Goal: Information Seeking & Learning: Find specific fact

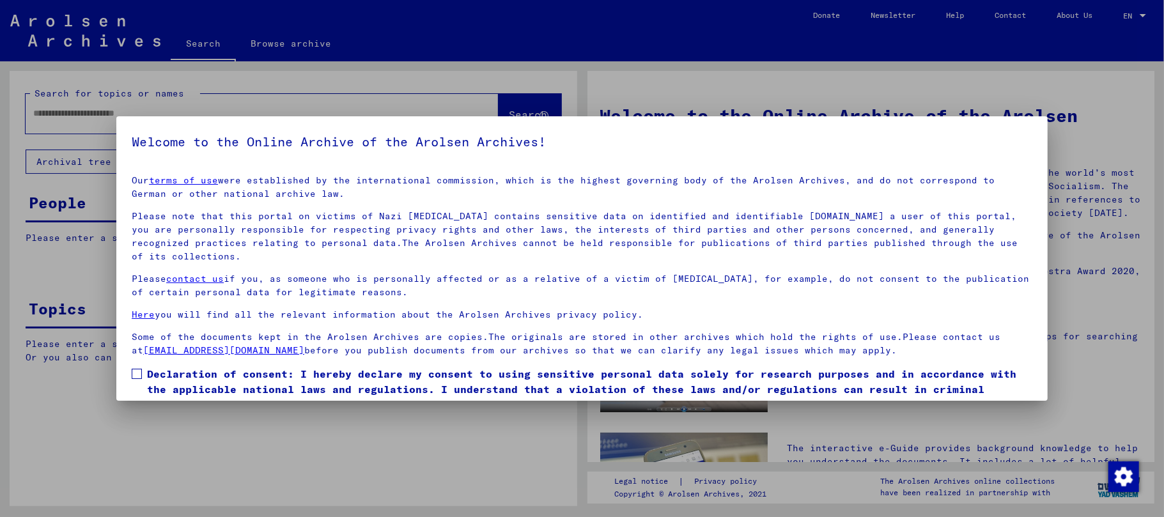
click at [134, 373] on span at bounding box center [137, 374] width 10 height 10
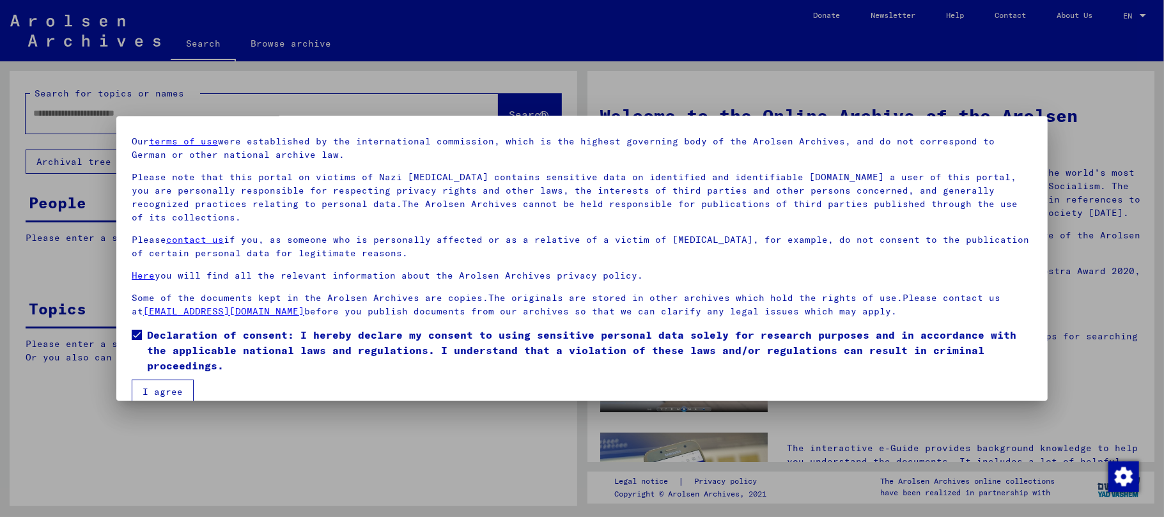
scroll to position [58, 0]
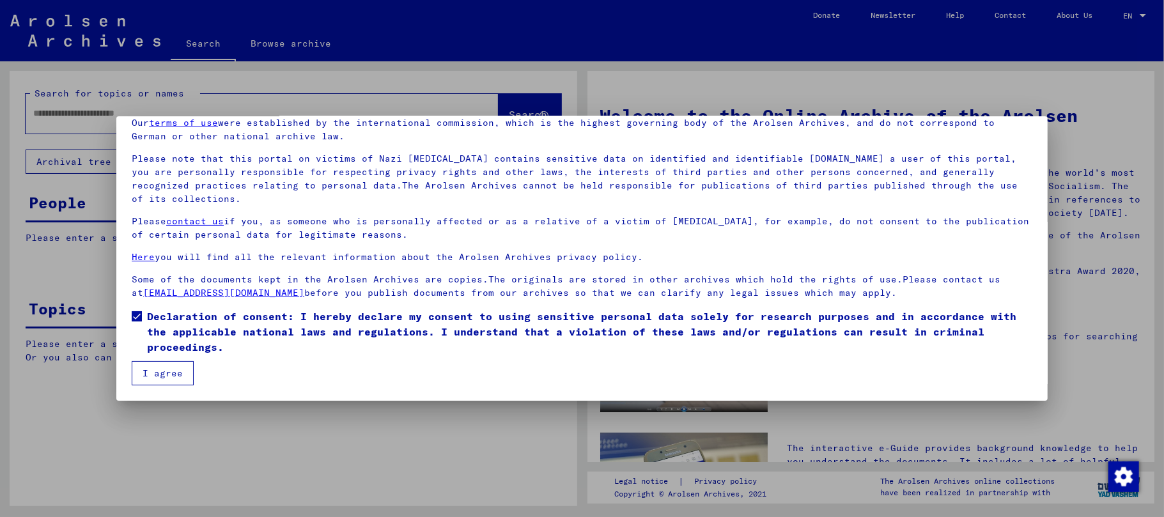
click at [153, 372] on button "I agree" at bounding box center [163, 373] width 62 height 24
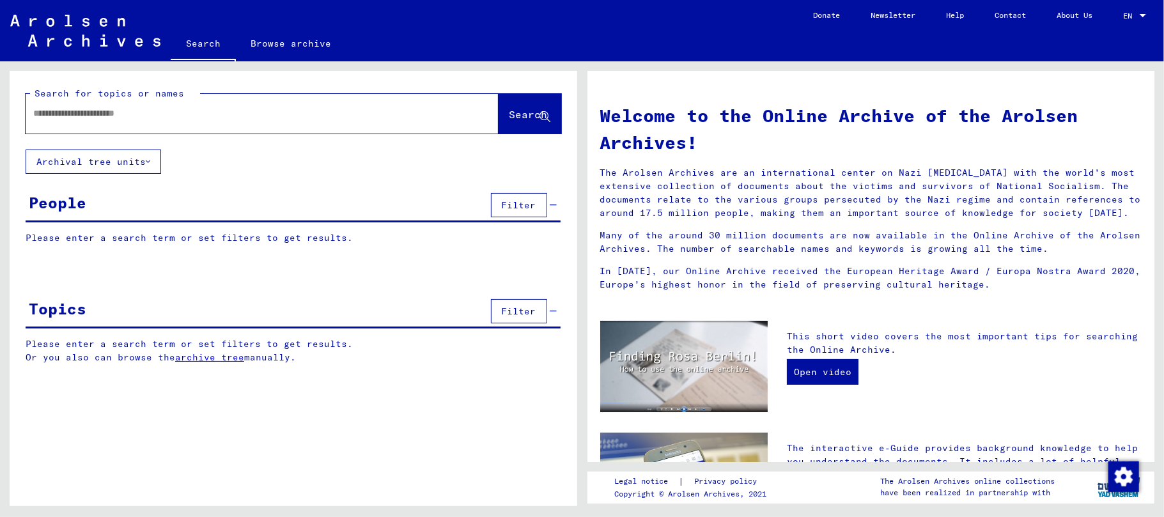
click at [47, 121] on div at bounding box center [243, 113] width 435 height 29
type input "**********"
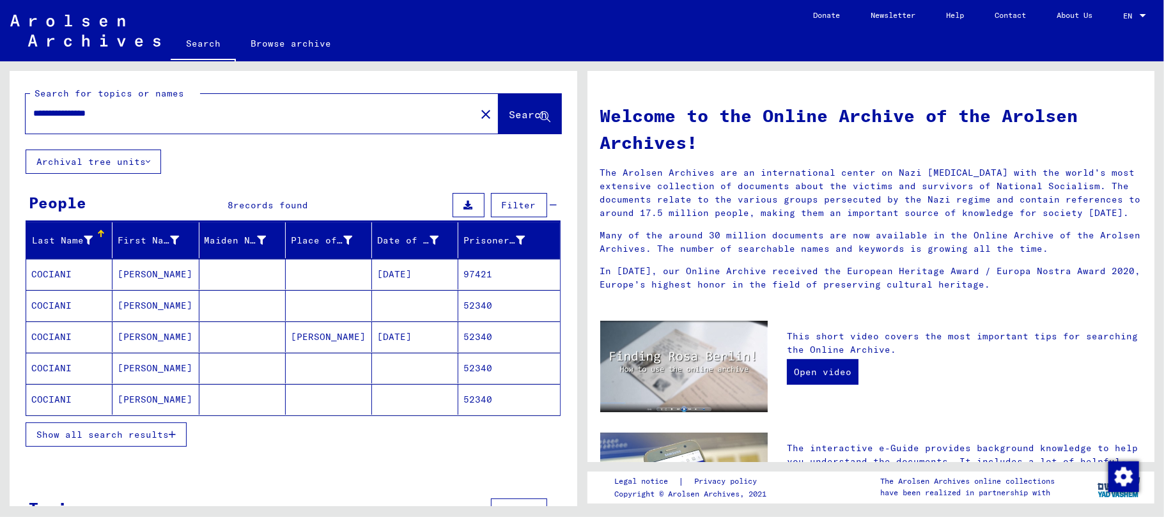
click at [141, 281] on mat-cell "[PERSON_NAME]" at bounding box center [155, 274] width 86 height 31
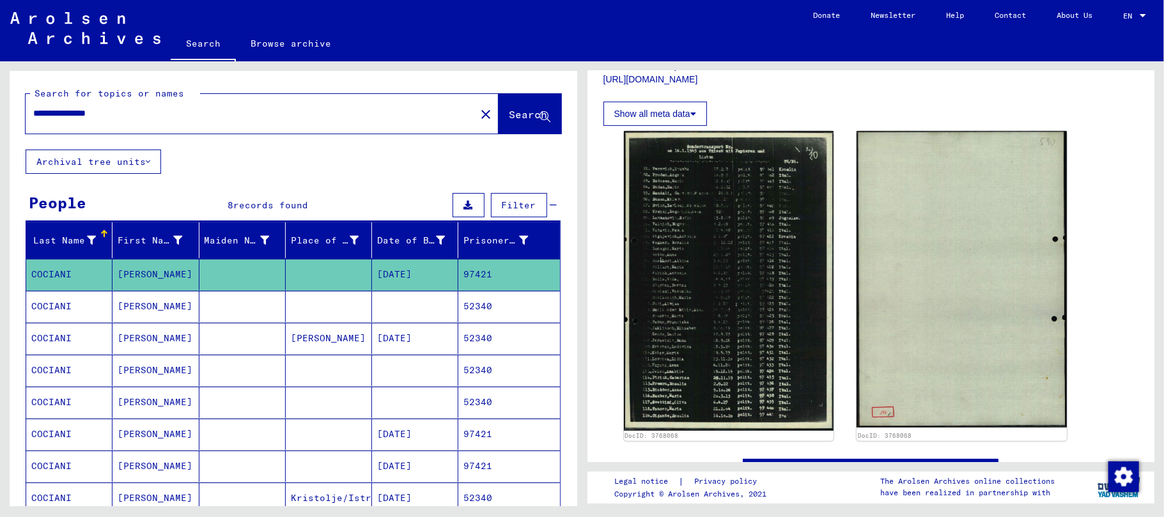
scroll to position [256, 0]
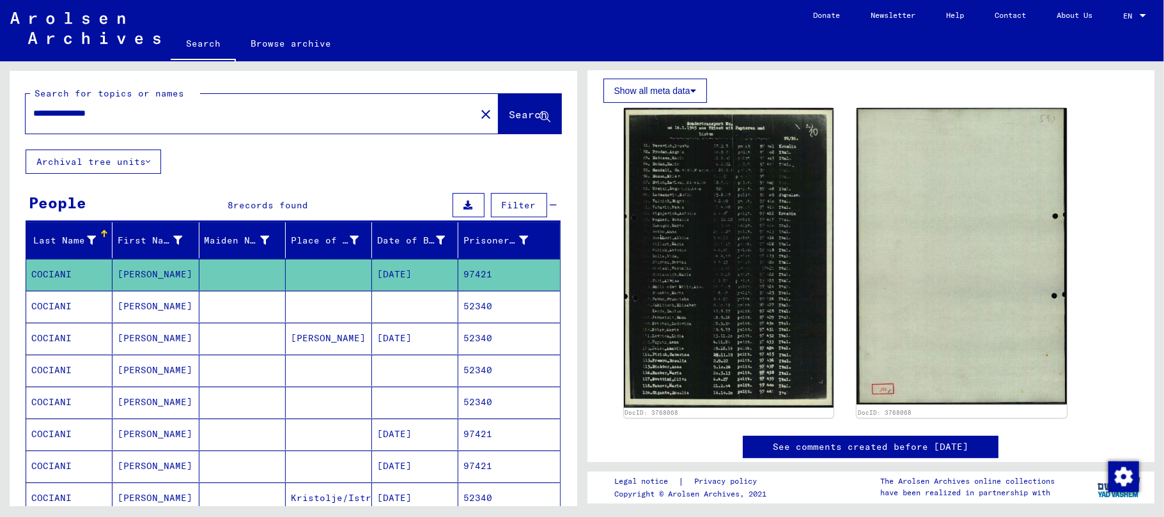
click at [130, 310] on mat-cell "[PERSON_NAME]" at bounding box center [155, 306] width 86 height 31
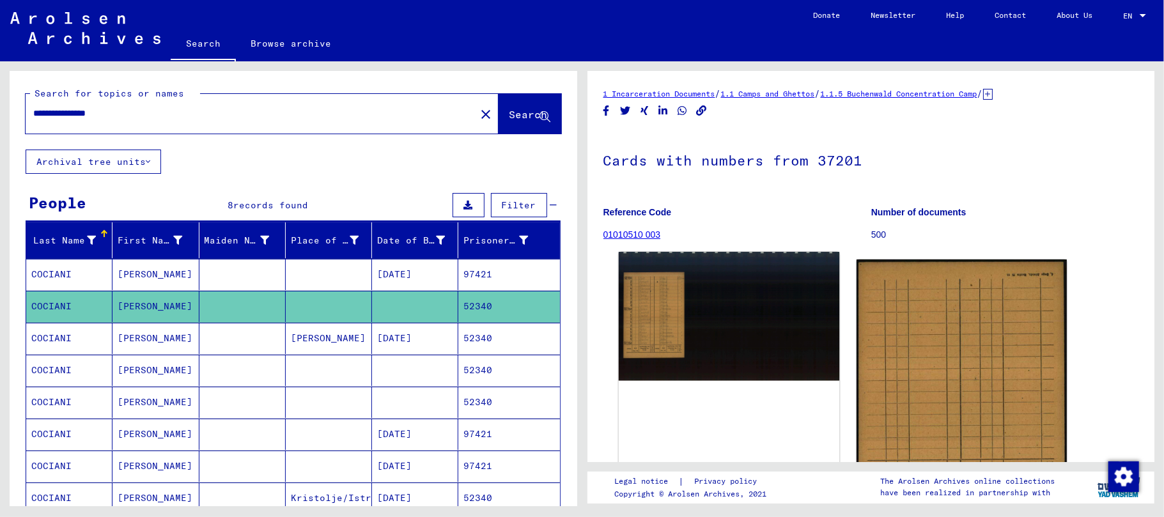
click at [667, 328] on img at bounding box center [728, 316] width 220 height 129
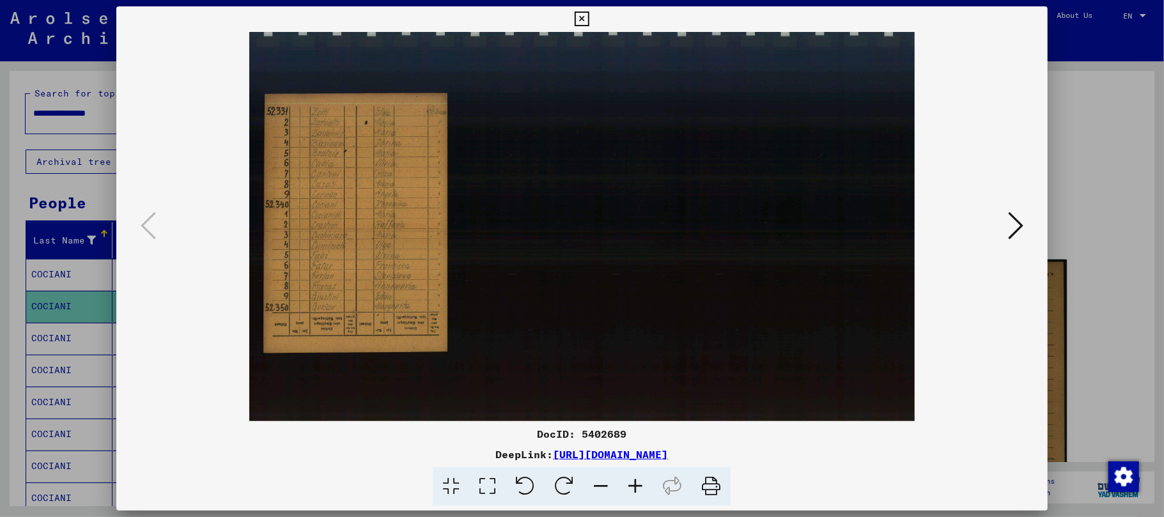
click at [638, 486] on icon at bounding box center [635, 486] width 35 height 39
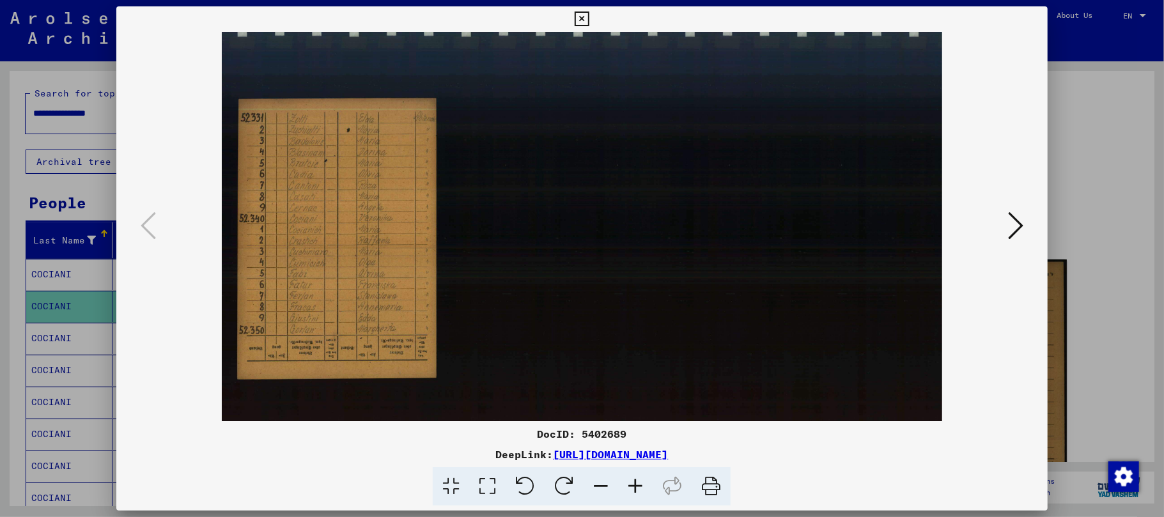
click at [635, 484] on icon at bounding box center [635, 486] width 35 height 39
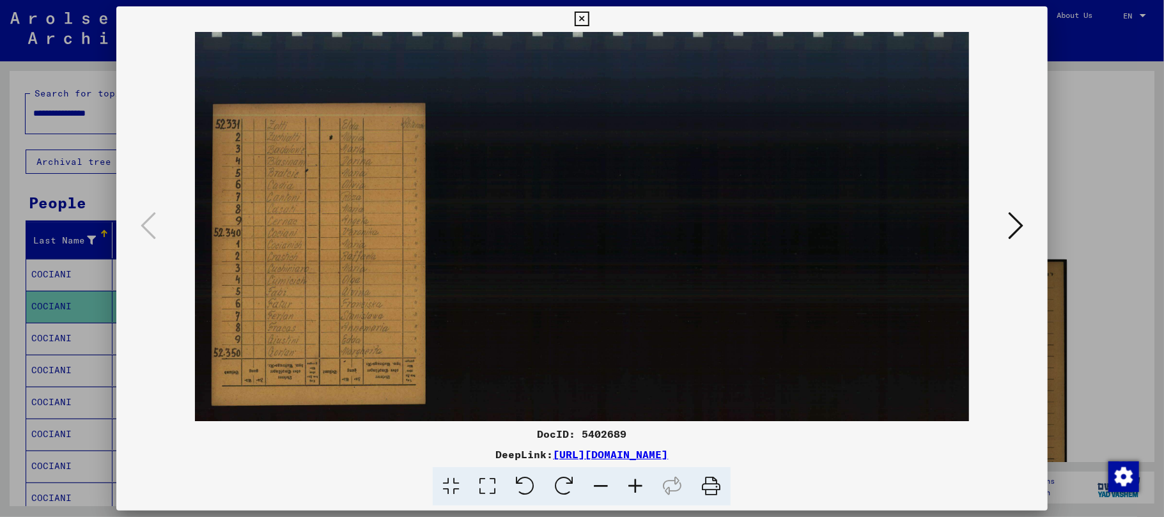
click at [634, 484] on icon at bounding box center [635, 486] width 35 height 39
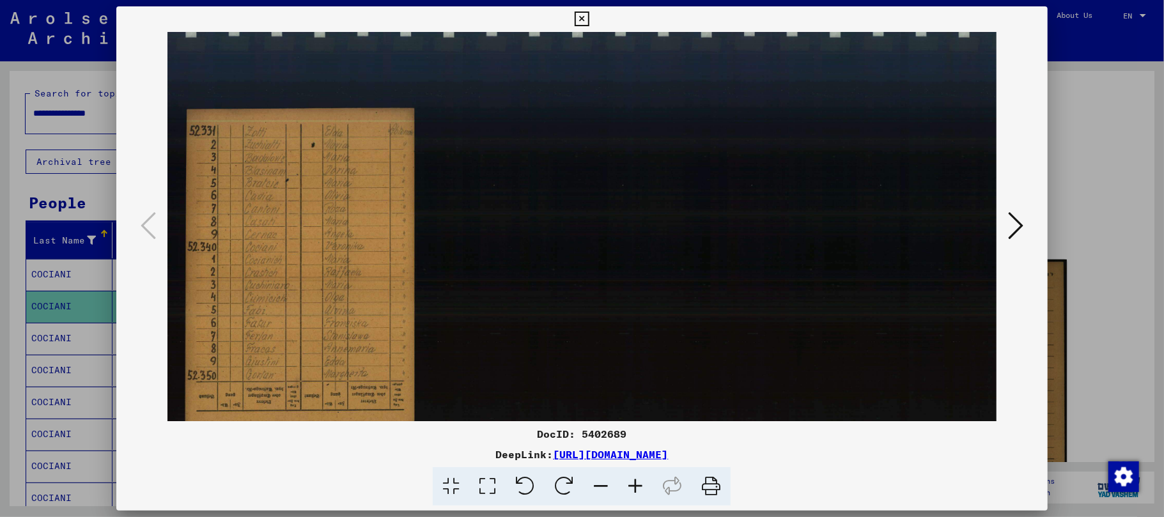
click at [634, 484] on icon at bounding box center [635, 486] width 35 height 39
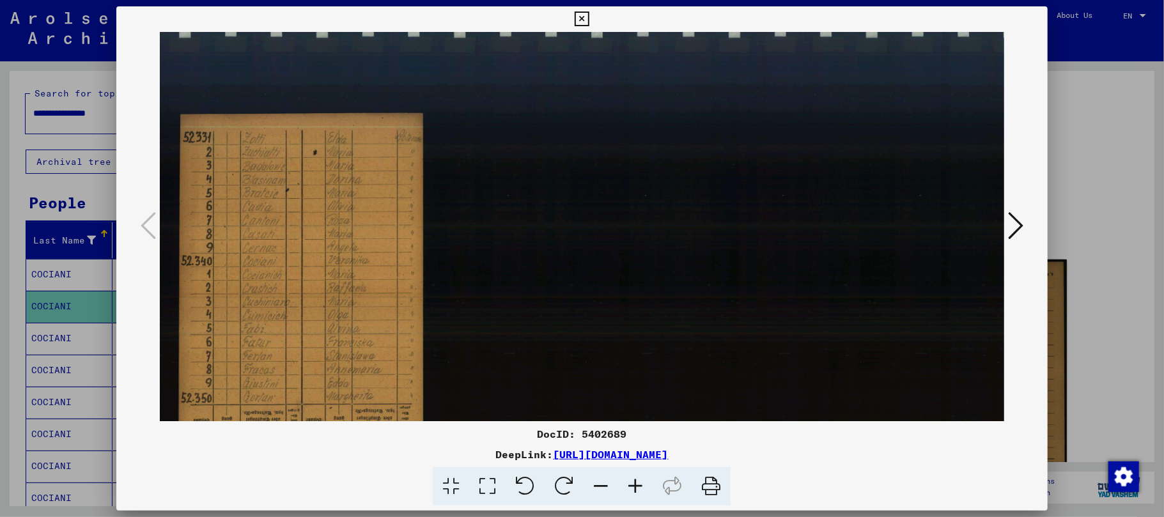
click at [634, 484] on icon at bounding box center [635, 486] width 35 height 39
click at [633, 484] on icon at bounding box center [635, 486] width 35 height 39
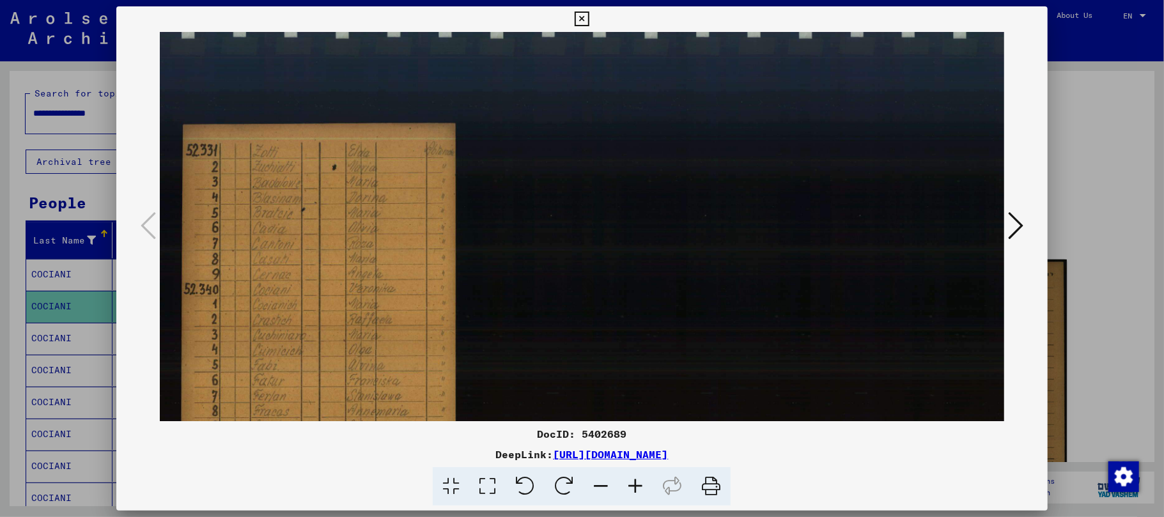
click at [633, 484] on icon at bounding box center [635, 486] width 35 height 39
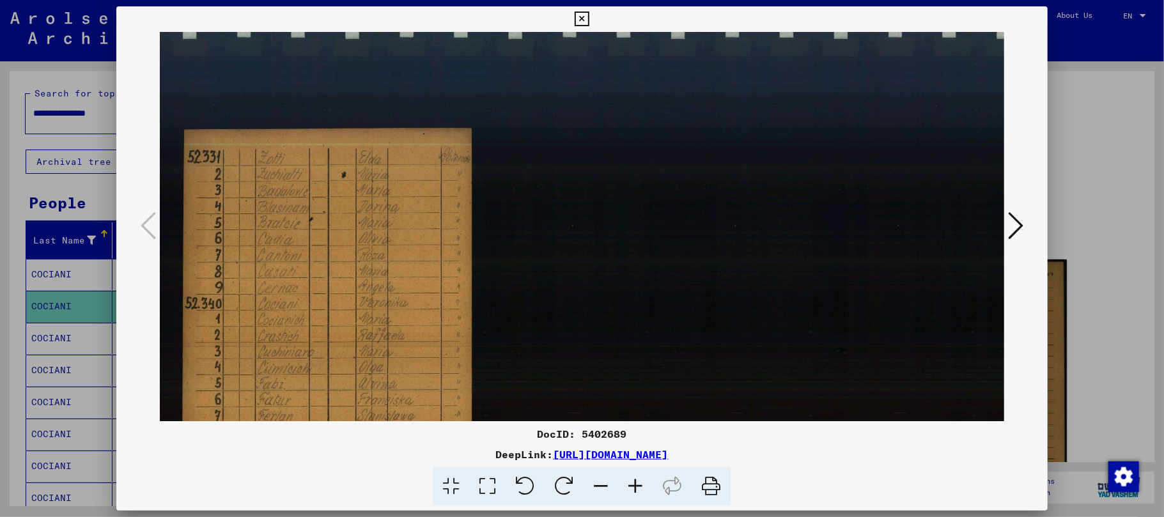
click at [631, 484] on icon at bounding box center [635, 486] width 35 height 39
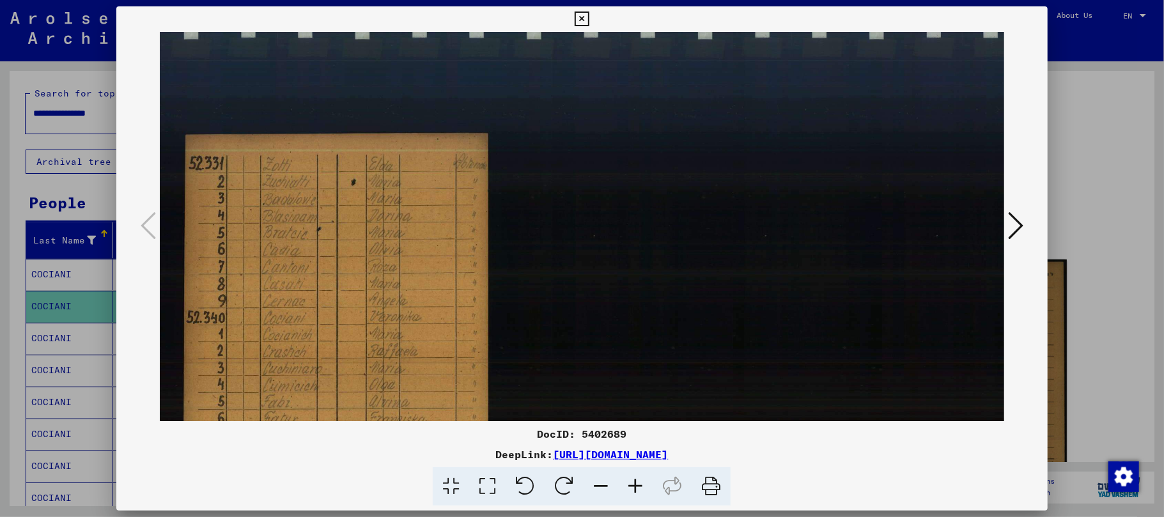
click at [631, 484] on icon at bounding box center [635, 486] width 35 height 39
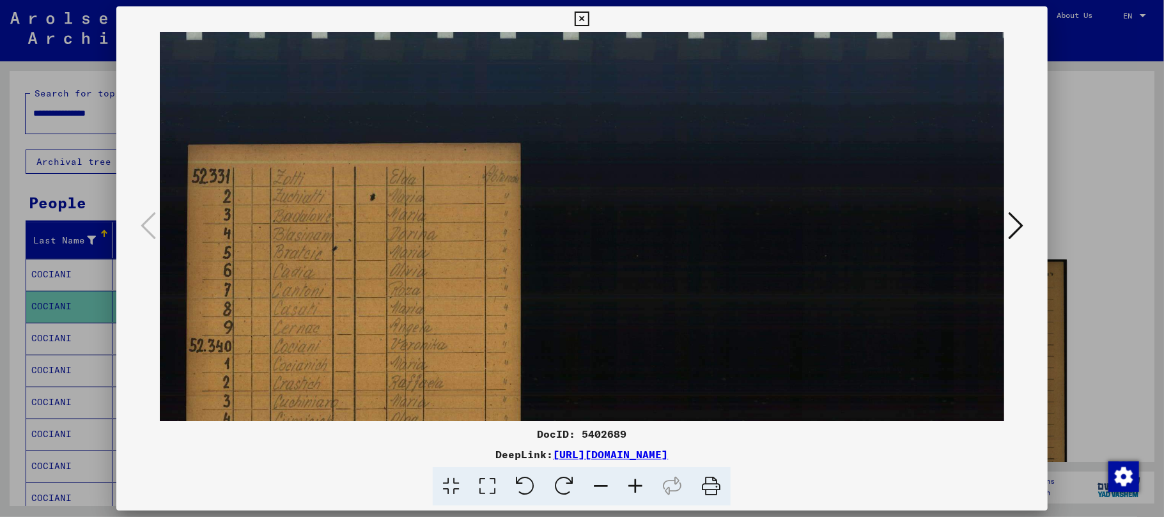
click at [631, 481] on icon at bounding box center [635, 486] width 35 height 39
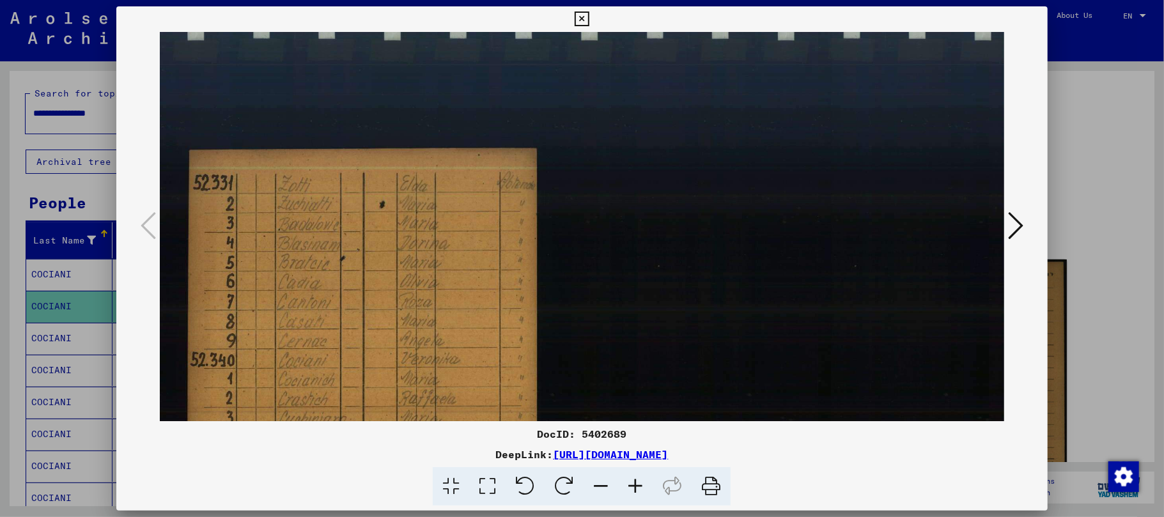
click at [631, 481] on icon at bounding box center [635, 486] width 35 height 39
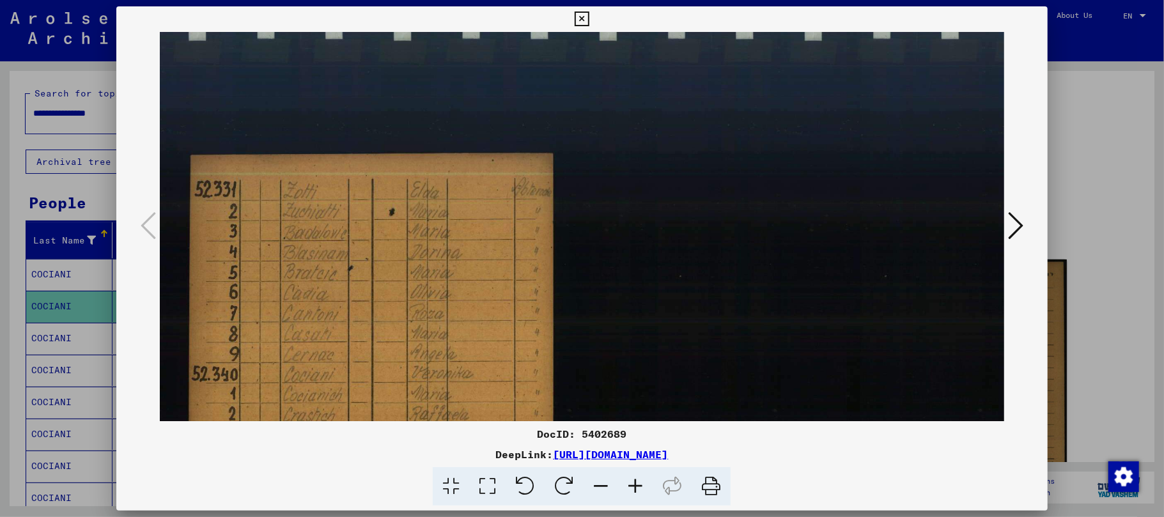
click at [631, 479] on icon at bounding box center [635, 486] width 35 height 39
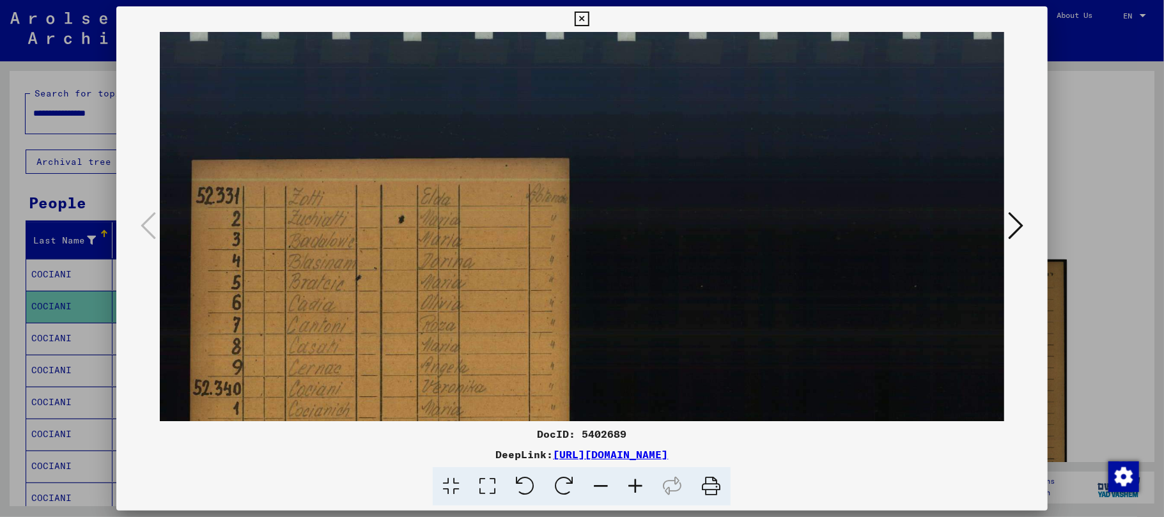
click at [631, 474] on icon at bounding box center [635, 486] width 35 height 39
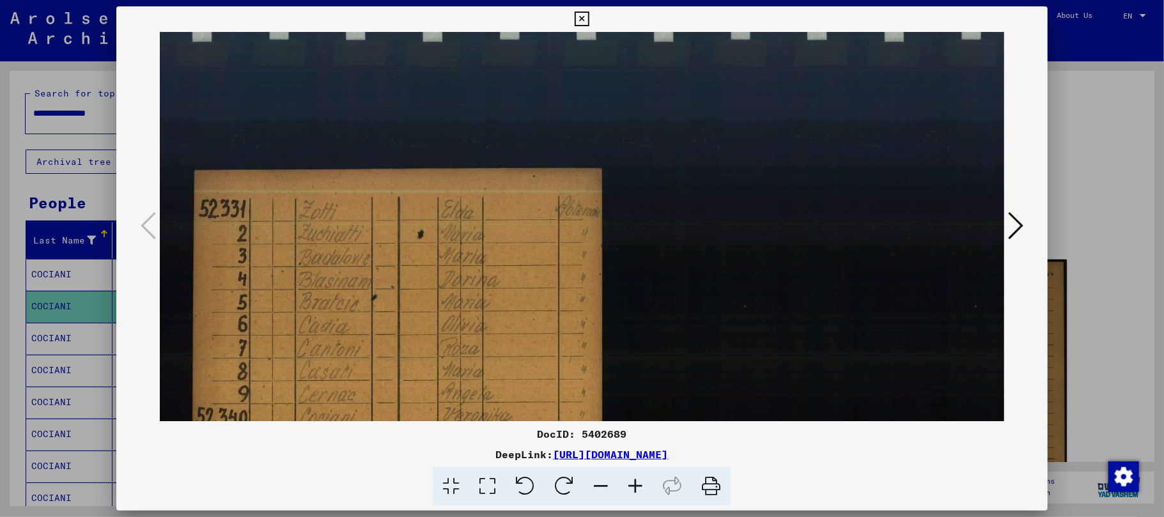
click at [631, 474] on icon at bounding box center [635, 486] width 35 height 39
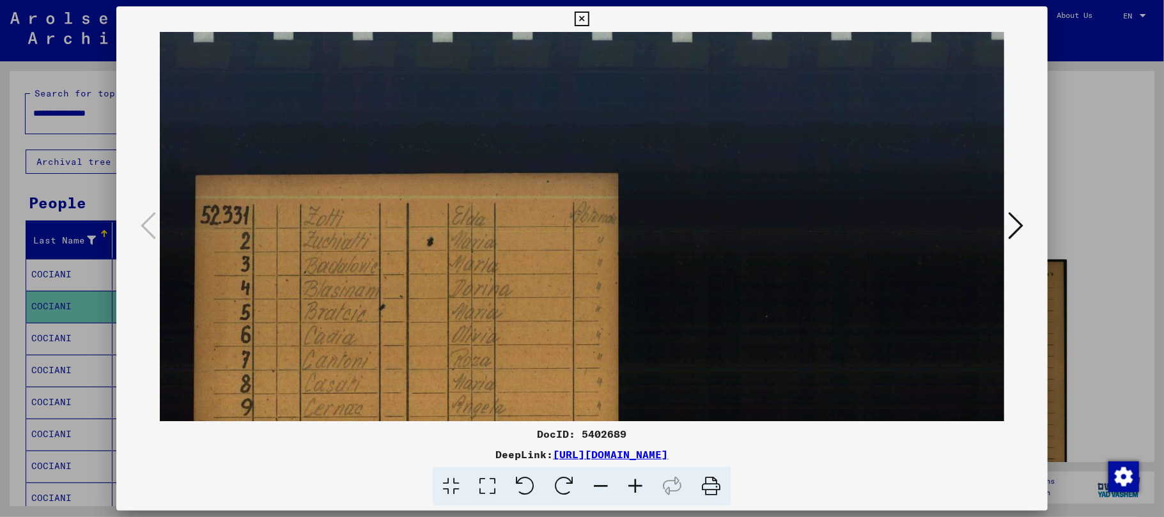
click at [631, 474] on icon at bounding box center [635, 486] width 35 height 39
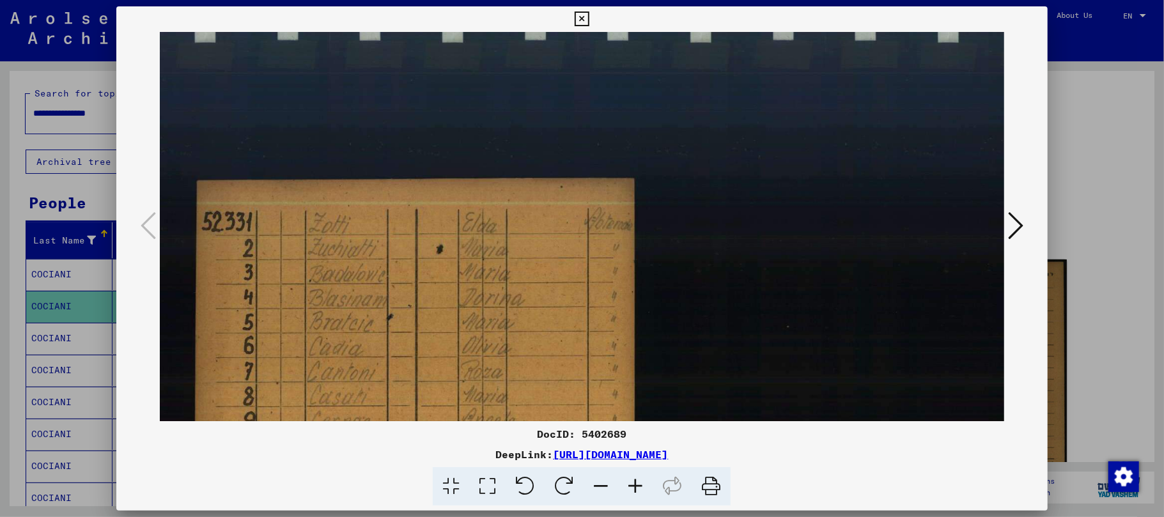
click at [631, 474] on icon at bounding box center [635, 486] width 35 height 39
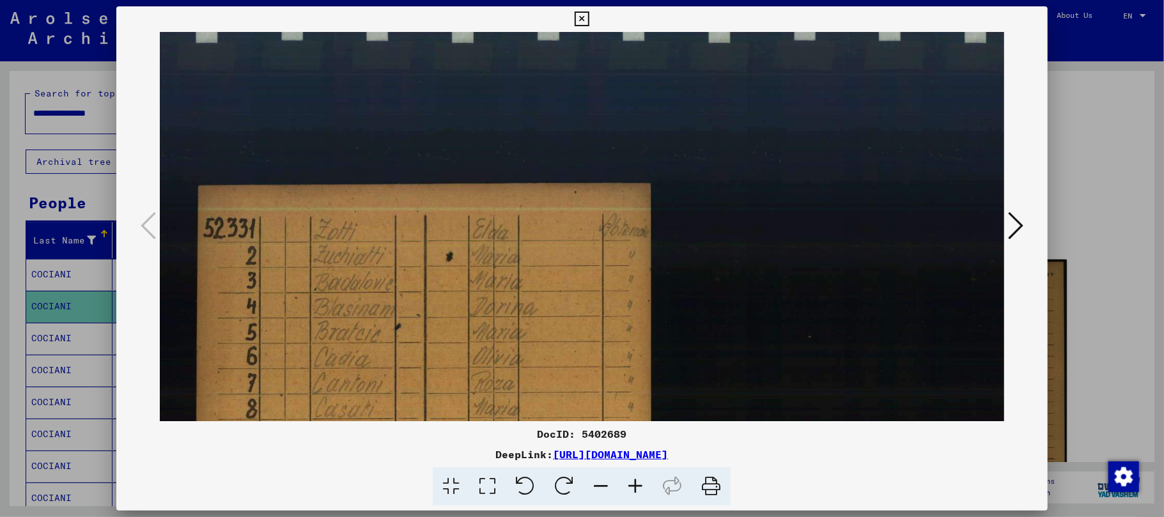
click at [631, 474] on icon at bounding box center [635, 486] width 35 height 39
click at [631, 473] on icon at bounding box center [635, 486] width 35 height 39
click at [632, 473] on icon at bounding box center [635, 486] width 35 height 39
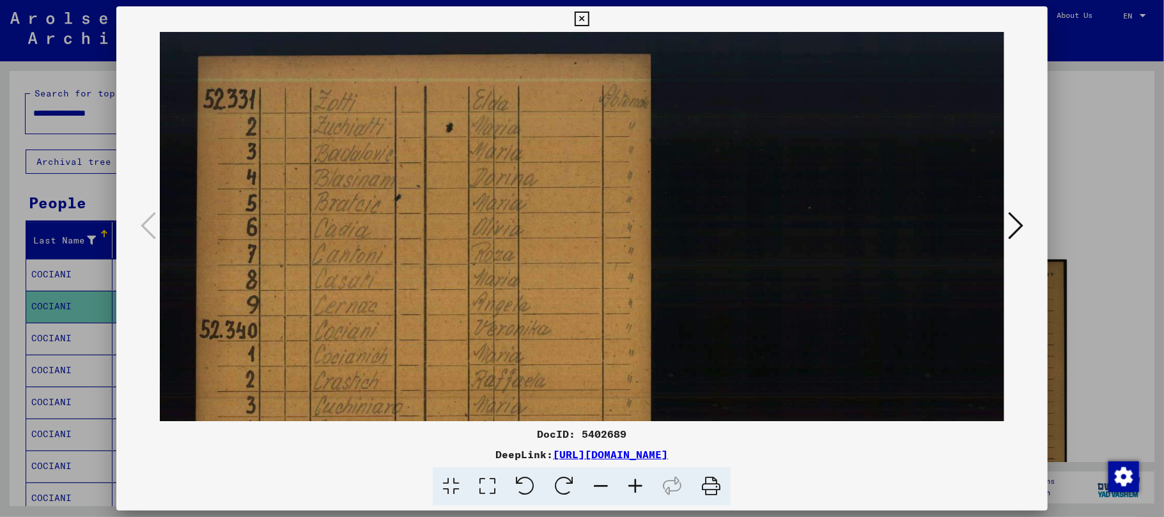
scroll to position [134, 0]
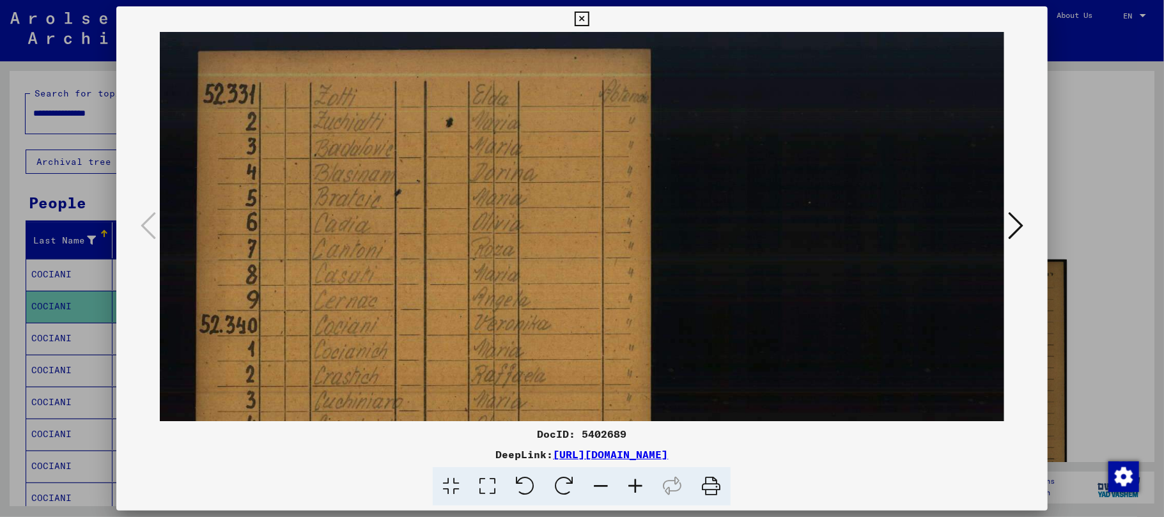
drag, startPoint x: 376, startPoint y: 300, endPoint x: 389, endPoint y: 167, distance: 132.9
click at [389, 167] on img at bounding box center [984, 380] width 1648 height 964
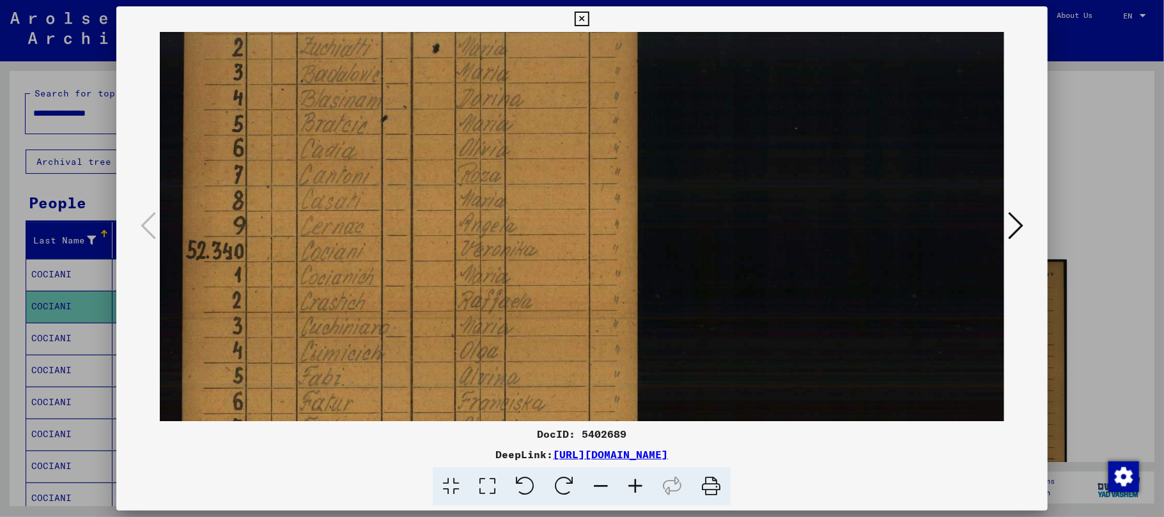
drag, startPoint x: 337, startPoint y: 238, endPoint x: 327, endPoint y: 169, distance: 69.1
click at [327, 169] on img at bounding box center [970, 306] width 1648 height 964
click at [578, 16] on icon at bounding box center [581, 19] width 15 height 15
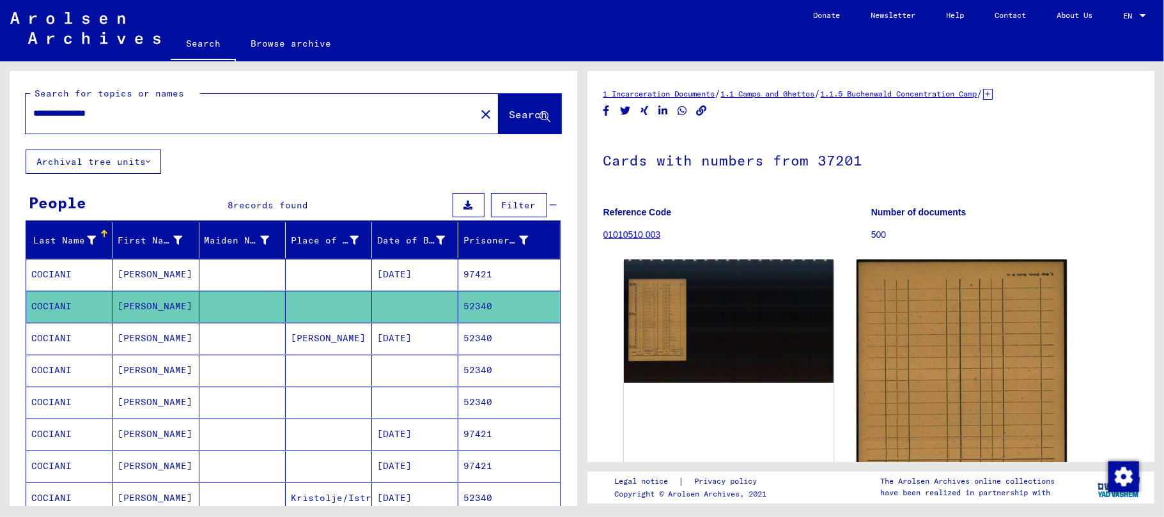
click at [123, 340] on mat-cell "[PERSON_NAME]" at bounding box center [155, 338] width 86 height 31
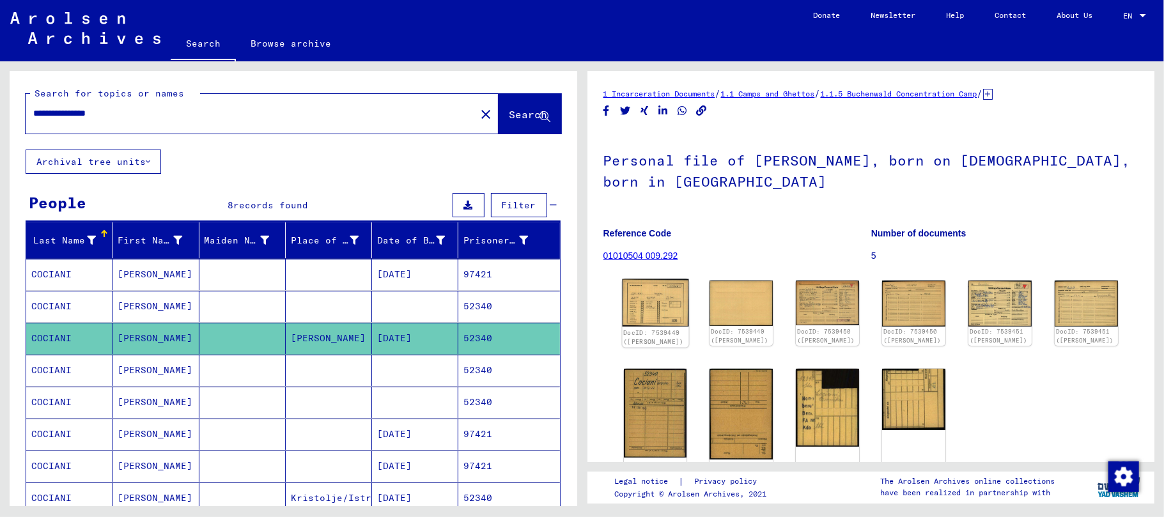
click at [650, 316] on img at bounding box center [655, 303] width 66 height 48
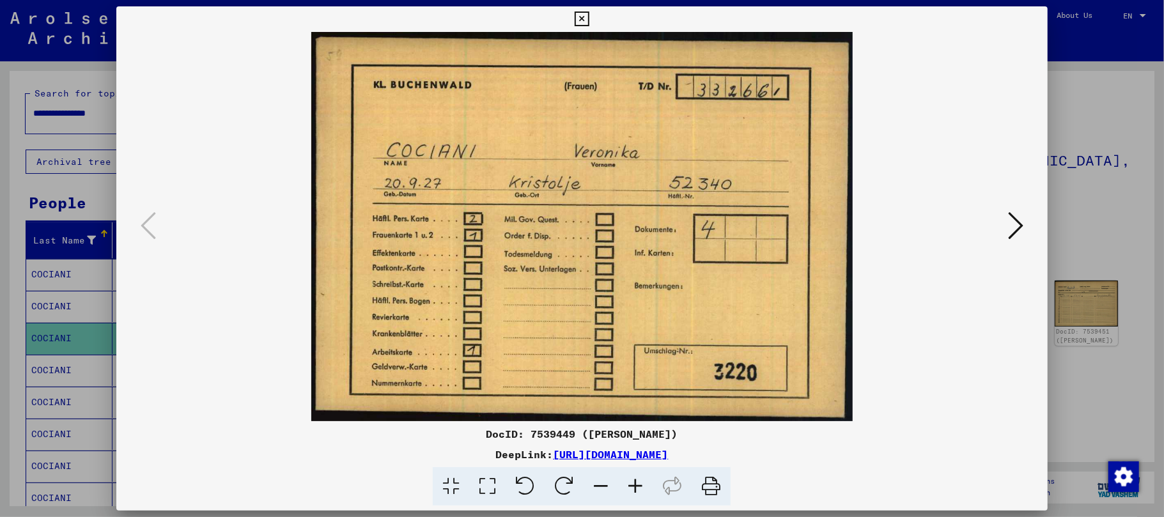
click at [1016, 228] on icon at bounding box center [1015, 225] width 15 height 31
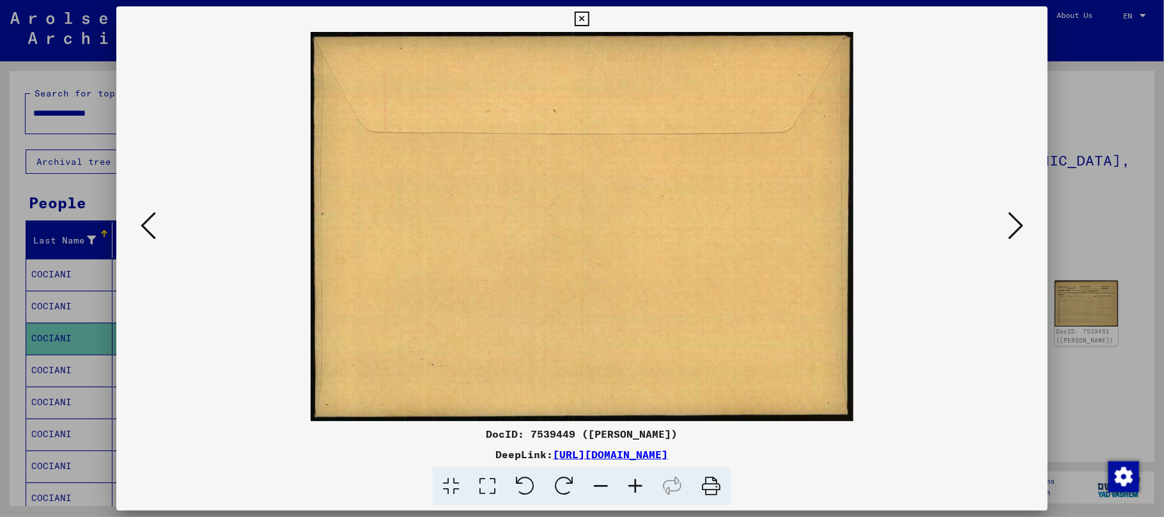
click at [1016, 228] on icon at bounding box center [1015, 225] width 15 height 31
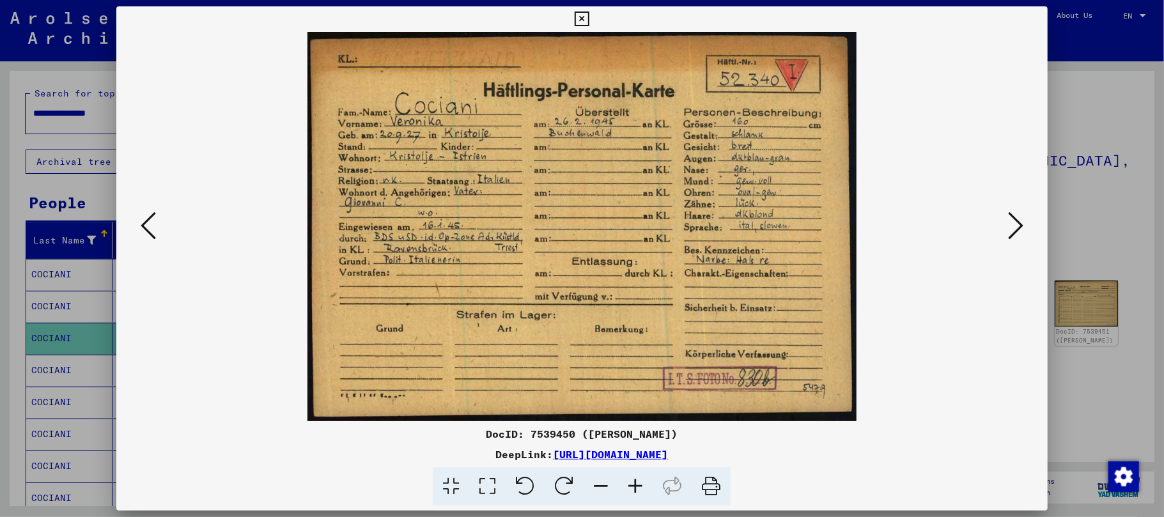
click at [635, 484] on icon at bounding box center [635, 486] width 35 height 39
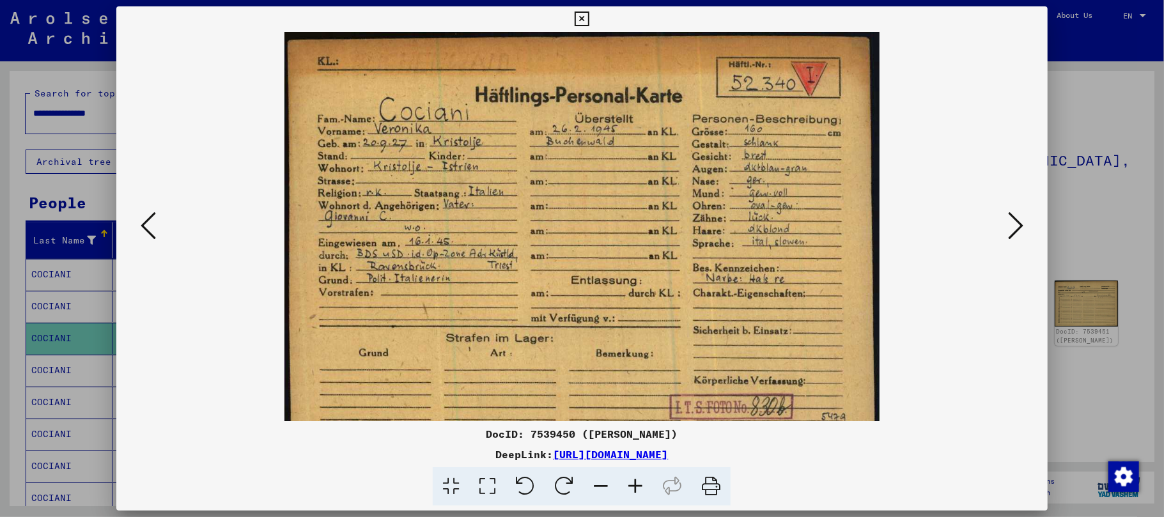
click at [635, 484] on icon at bounding box center [635, 486] width 35 height 39
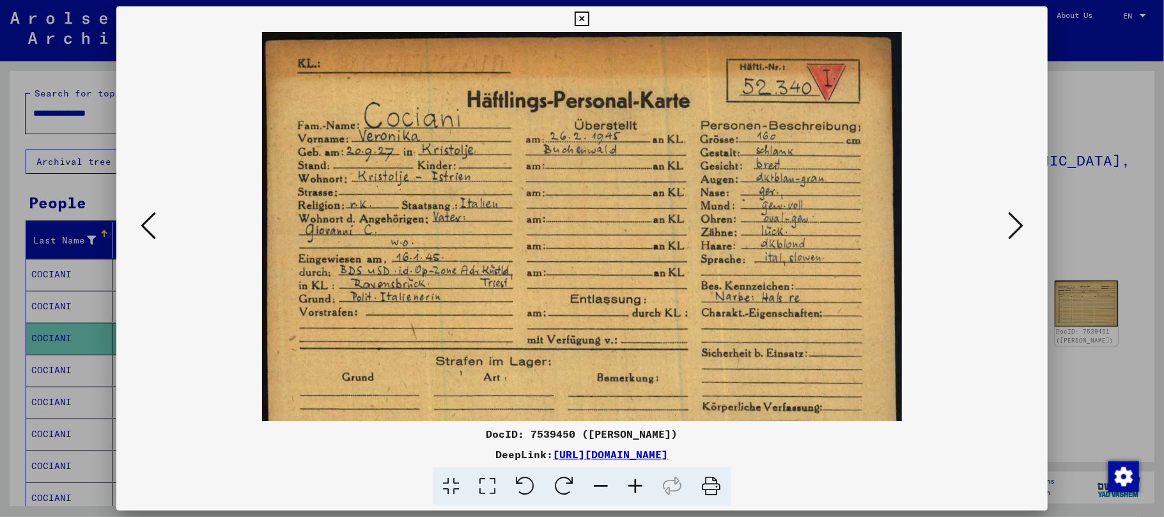
click at [635, 484] on icon at bounding box center [635, 486] width 35 height 39
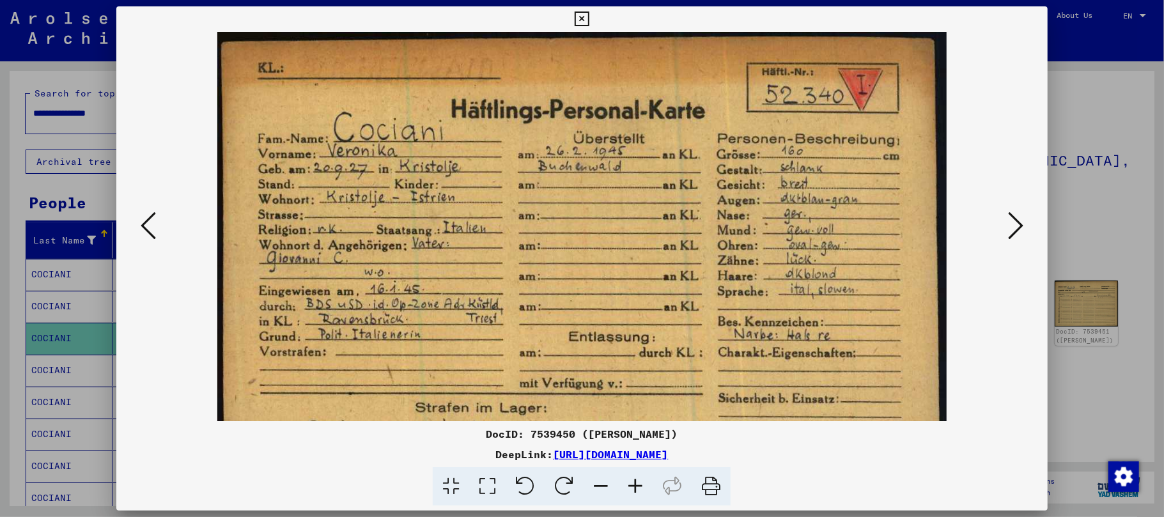
click at [635, 484] on icon at bounding box center [635, 486] width 35 height 39
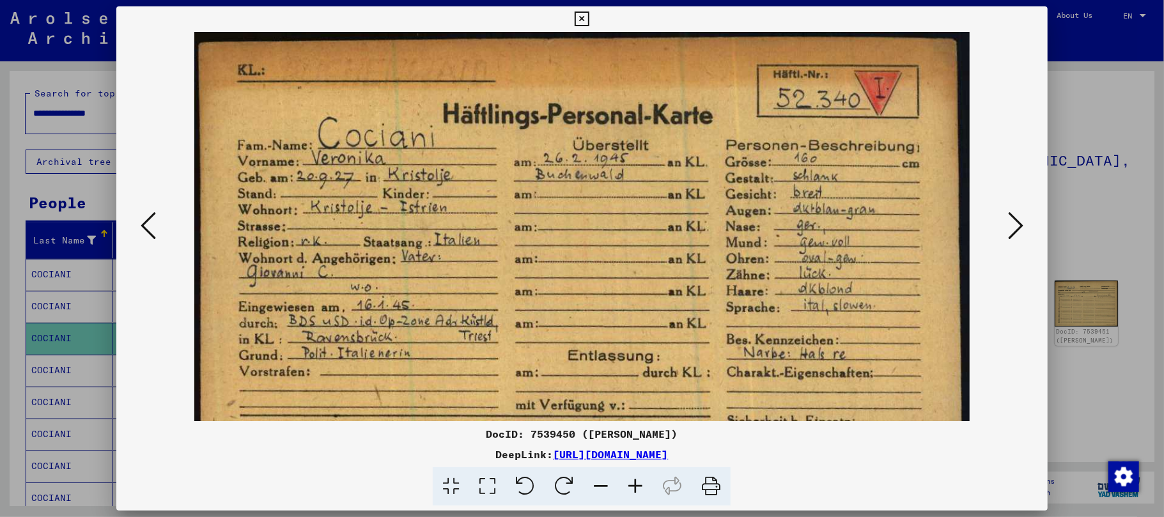
click at [635, 484] on icon at bounding box center [635, 486] width 35 height 39
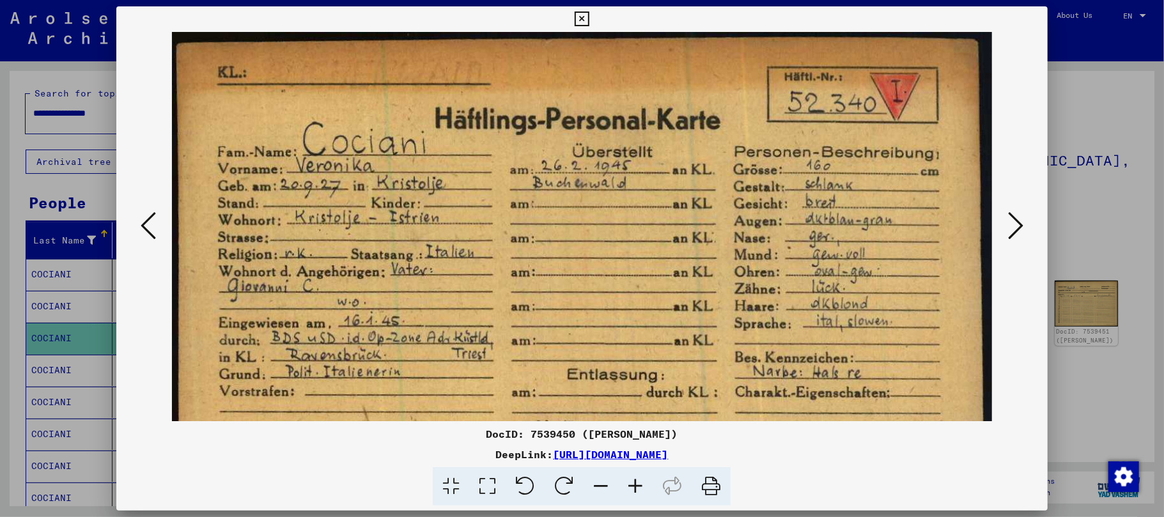
click at [635, 484] on icon at bounding box center [635, 486] width 35 height 39
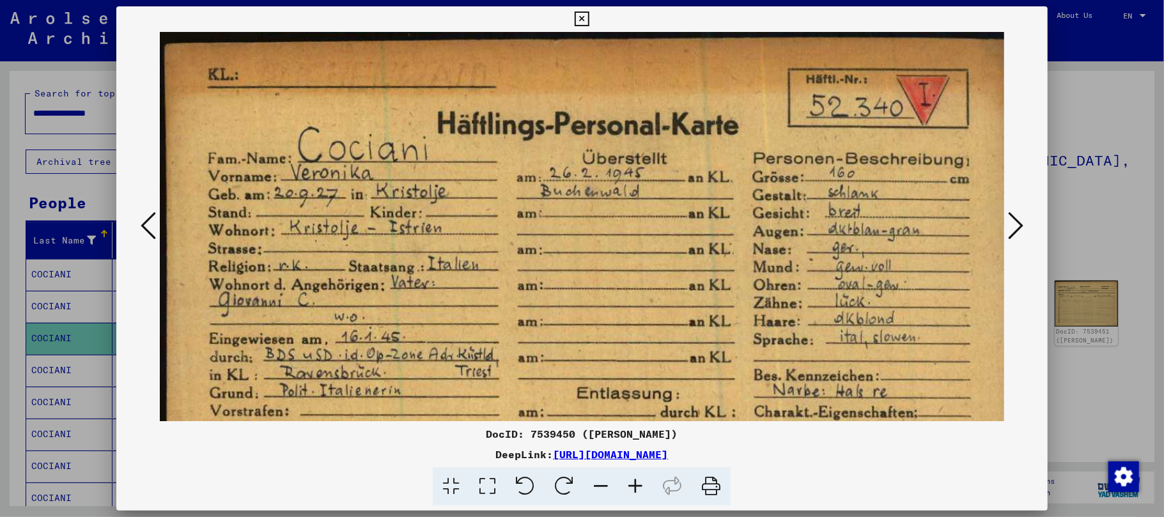
click at [635, 484] on icon at bounding box center [635, 486] width 35 height 39
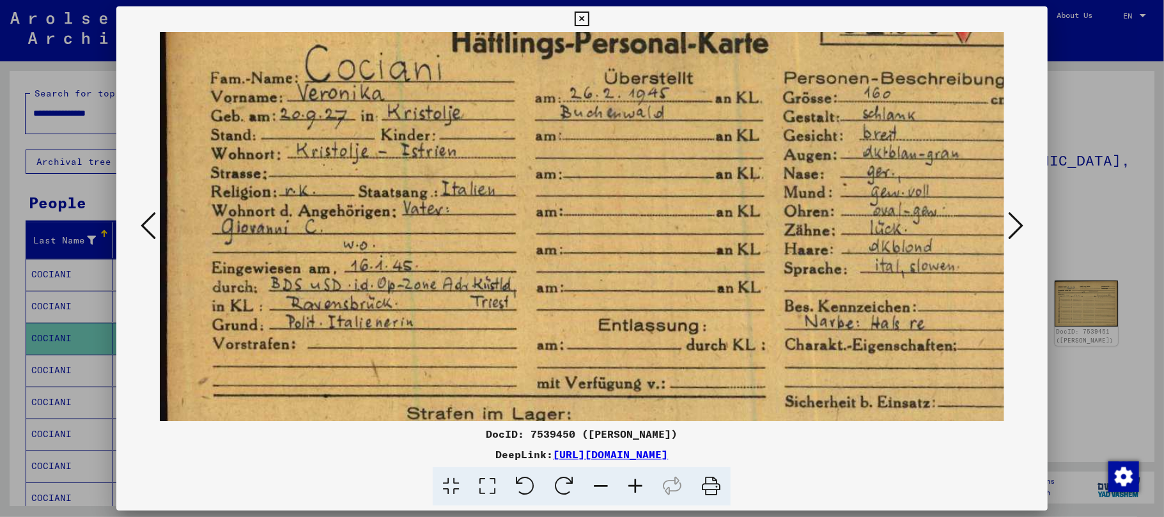
scroll to position [88, 0]
drag, startPoint x: 552, startPoint y: 304, endPoint x: 560, endPoint y: 217, distance: 87.3
click at [560, 217] on img at bounding box center [615, 266] width 910 height 645
click at [1016, 222] on icon at bounding box center [1015, 225] width 15 height 31
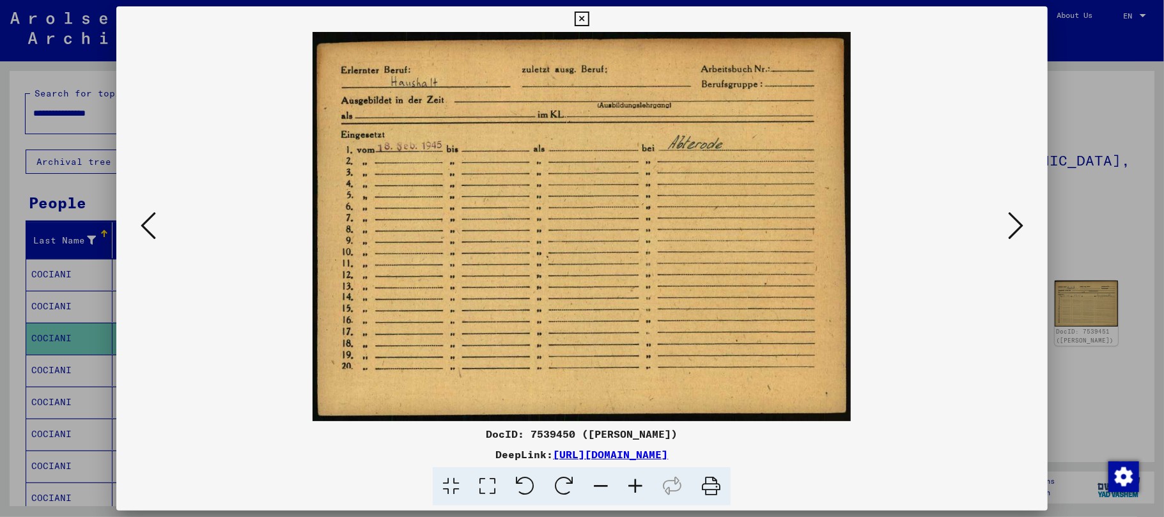
click at [1016, 222] on icon at bounding box center [1015, 225] width 15 height 31
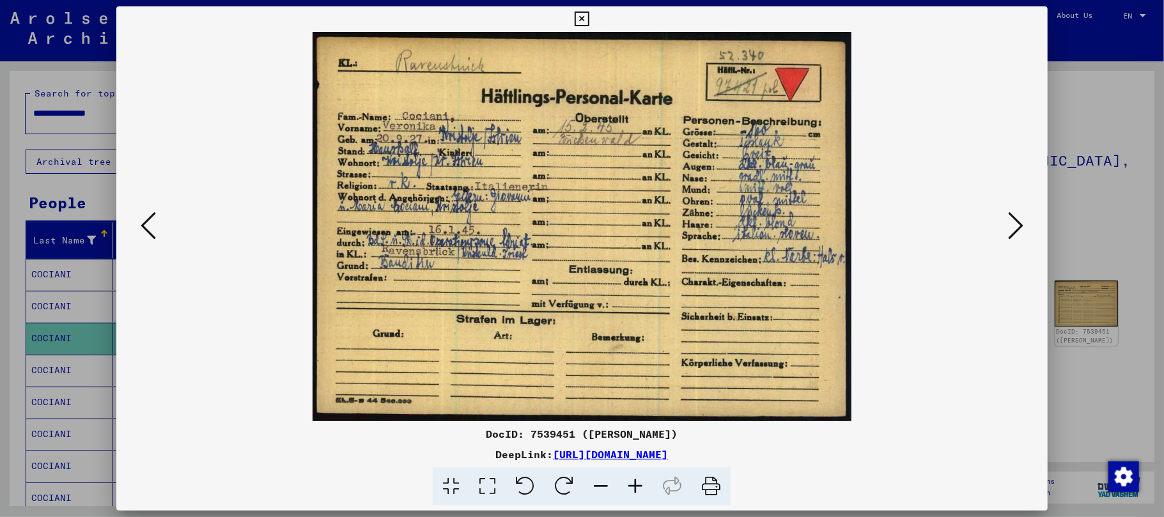
click at [1019, 225] on icon at bounding box center [1015, 225] width 15 height 31
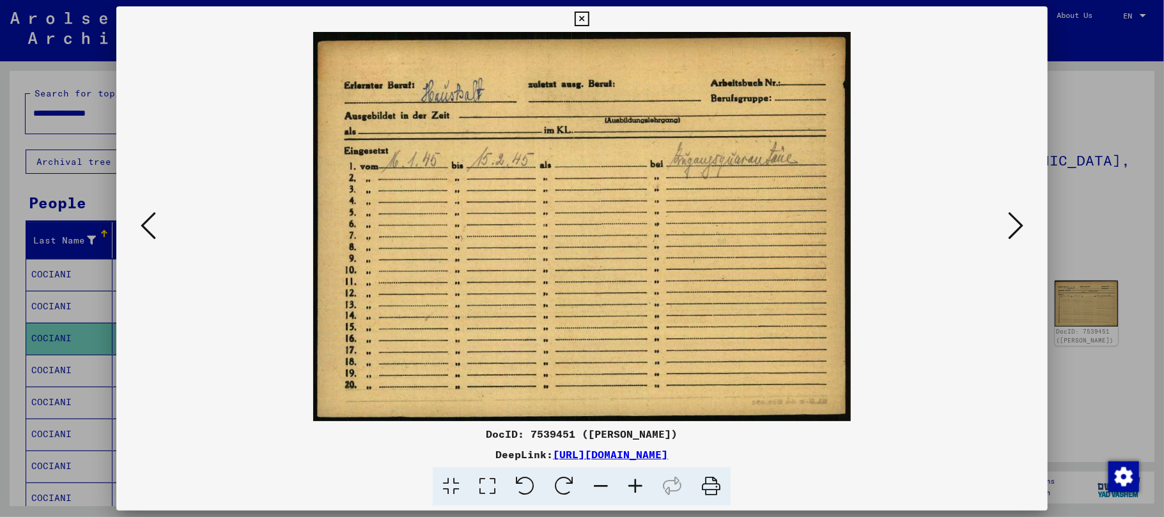
click at [1019, 225] on icon at bounding box center [1015, 225] width 15 height 31
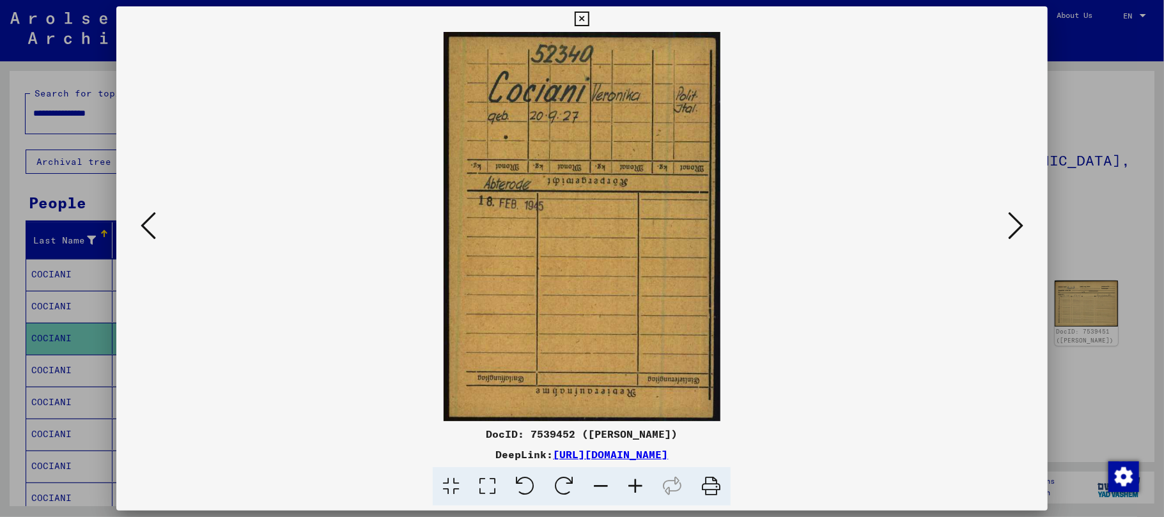
click at [147, 226] on icon at bounding box center [148, 225] width 15 height 31
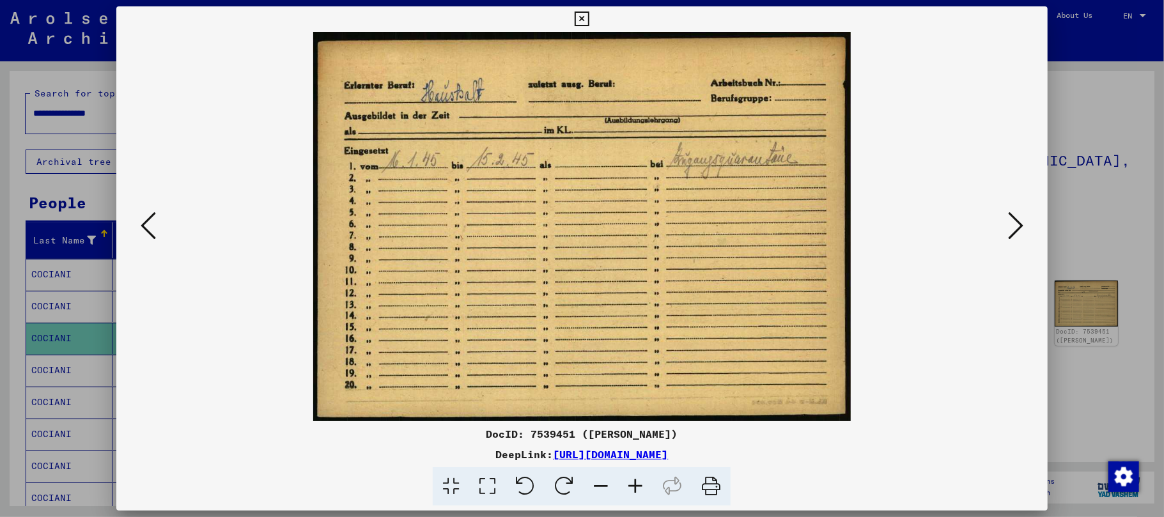
click at [635, 487] on icon at bounding box center [635, 486] width 35 height 39
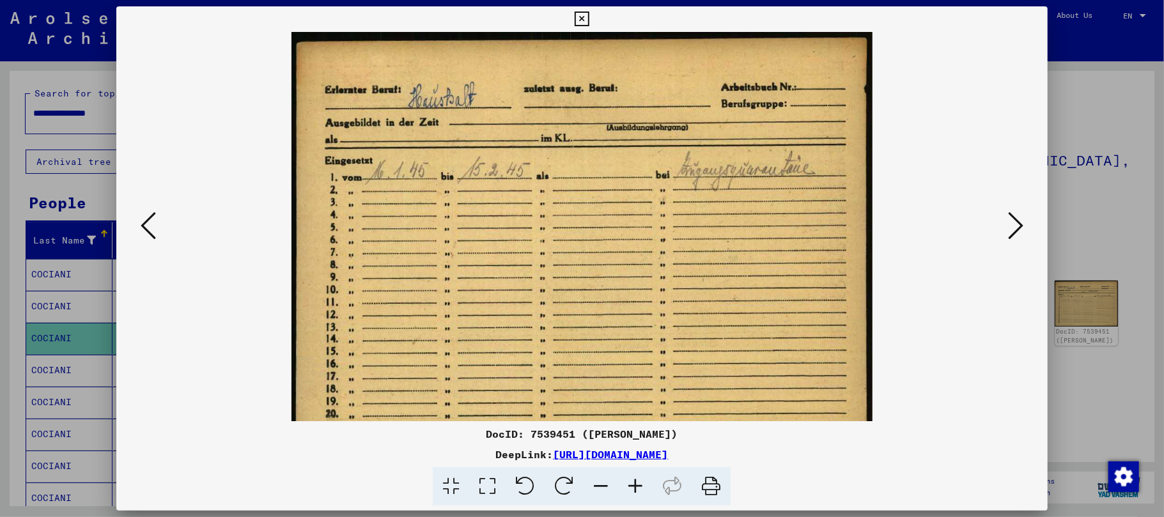
click at [635, 486] on icon at bounding box center [635, 486] width 35 height 39
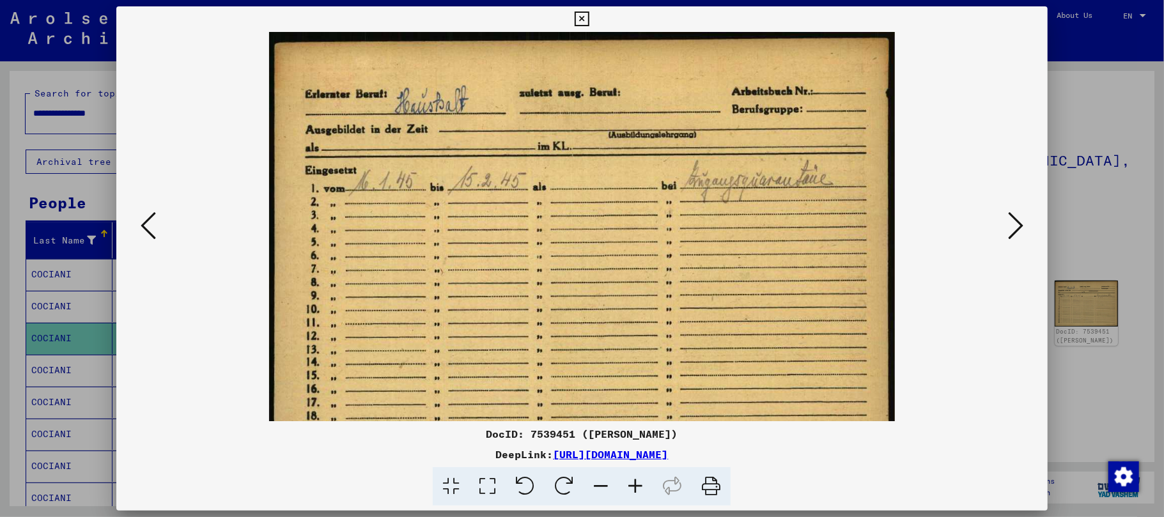
click at [635, 486] on icon at bounding box center [635, 486] width 35 height 39
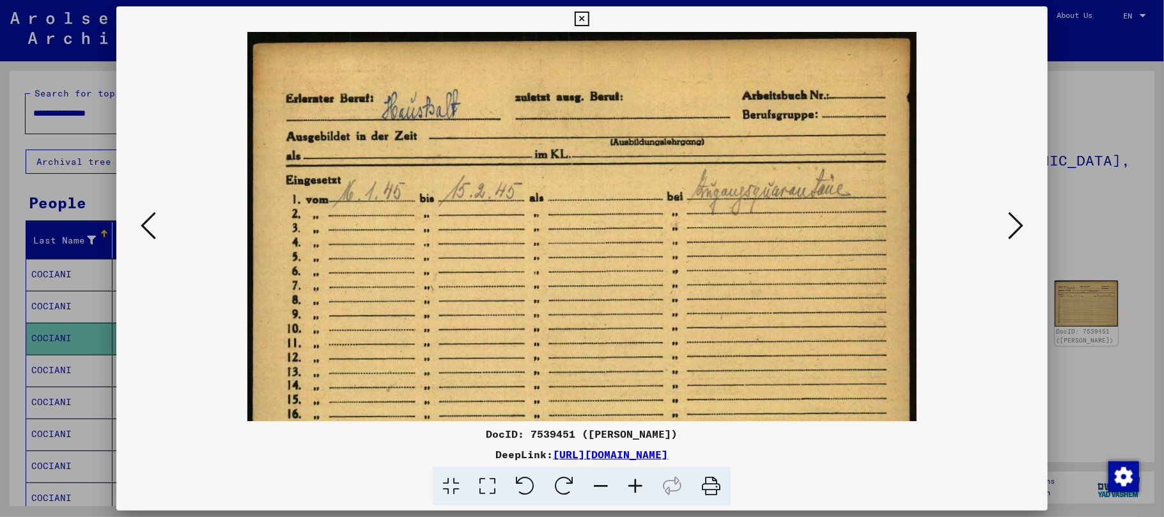
click at [635, 486] on icon at bounding box center [635, 486] width 35 height 39
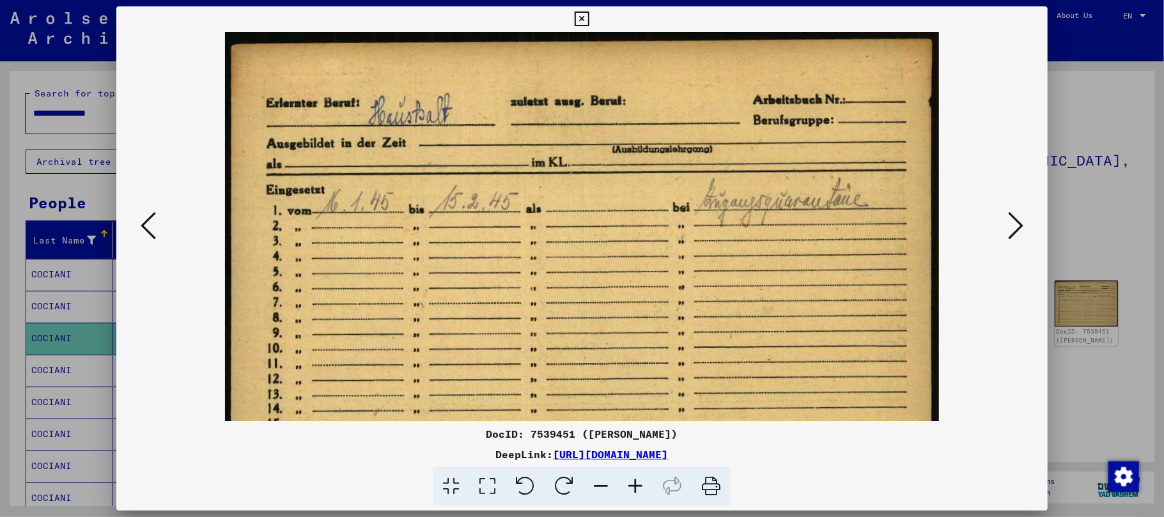
click at [635, 486] on icon at bounding box center [635, 486] width 35 height 39
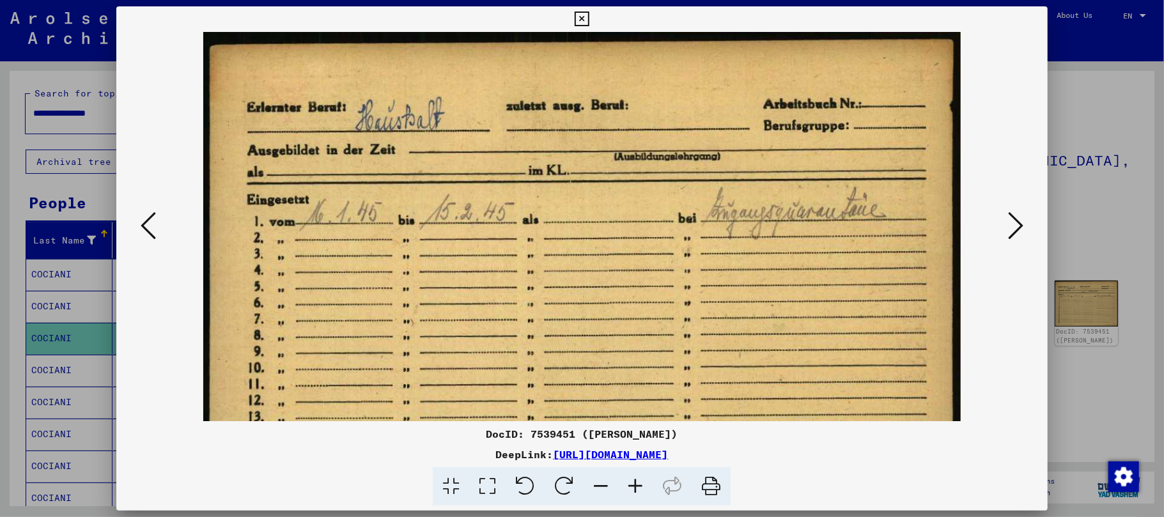
click at [635, 486] on icon at bounding box center [635, 486] width 35 height 39
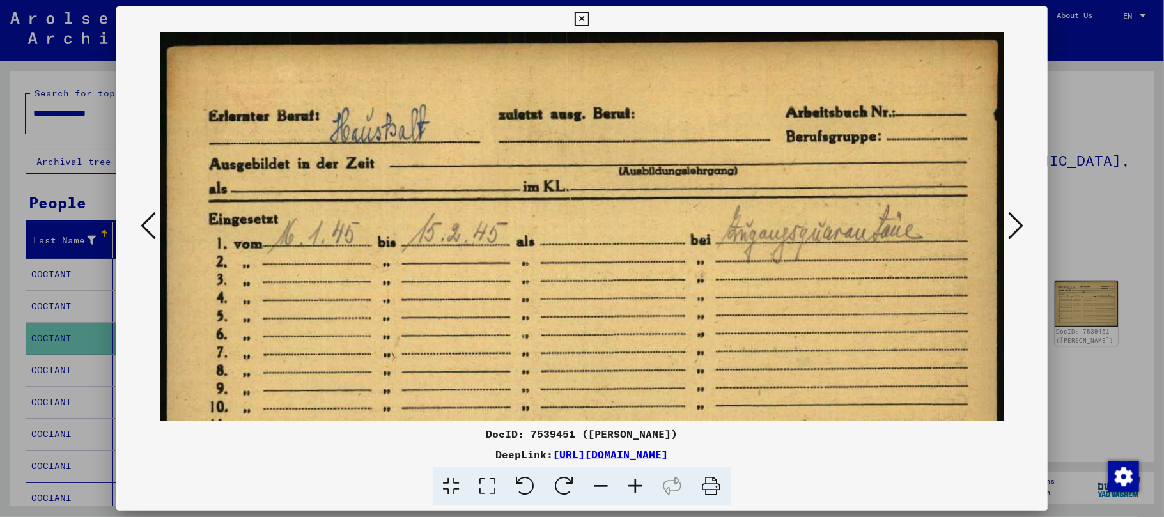
click at [635, 486] on icon at bounding box center [635, 486] width 35 height 39
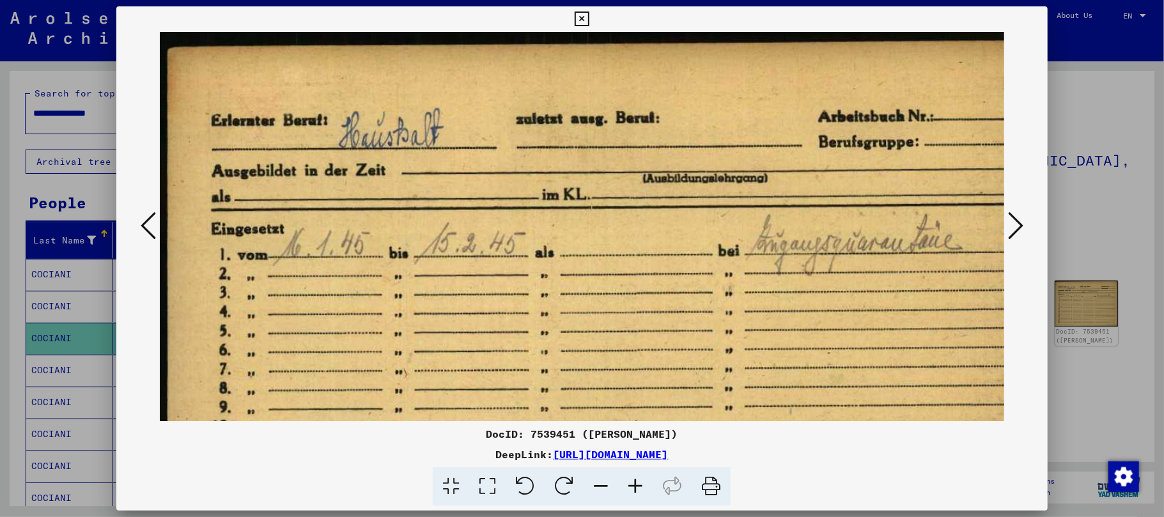
click at [635, 486] on icon at bounding box center [635, 486] width 35 height 39
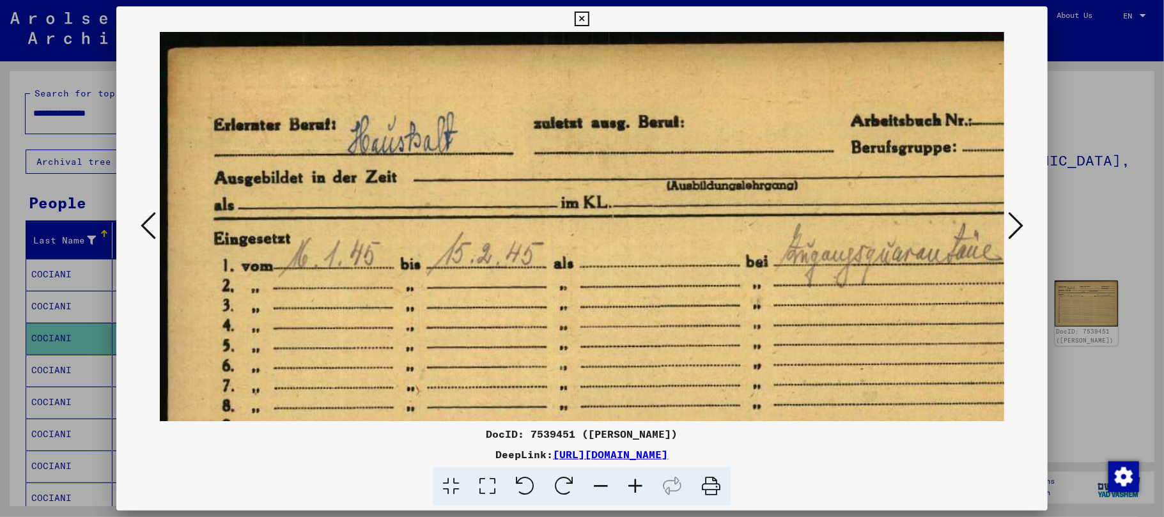
click at [635, 486] on icon at bounding box center [635, 486] width 35 height 39
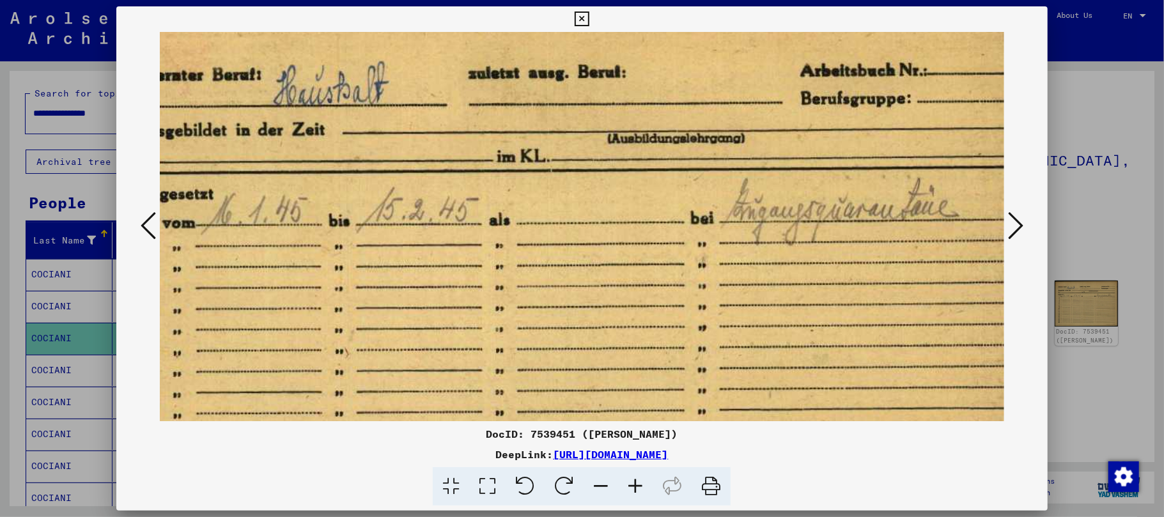
scroll to position [59, 85]
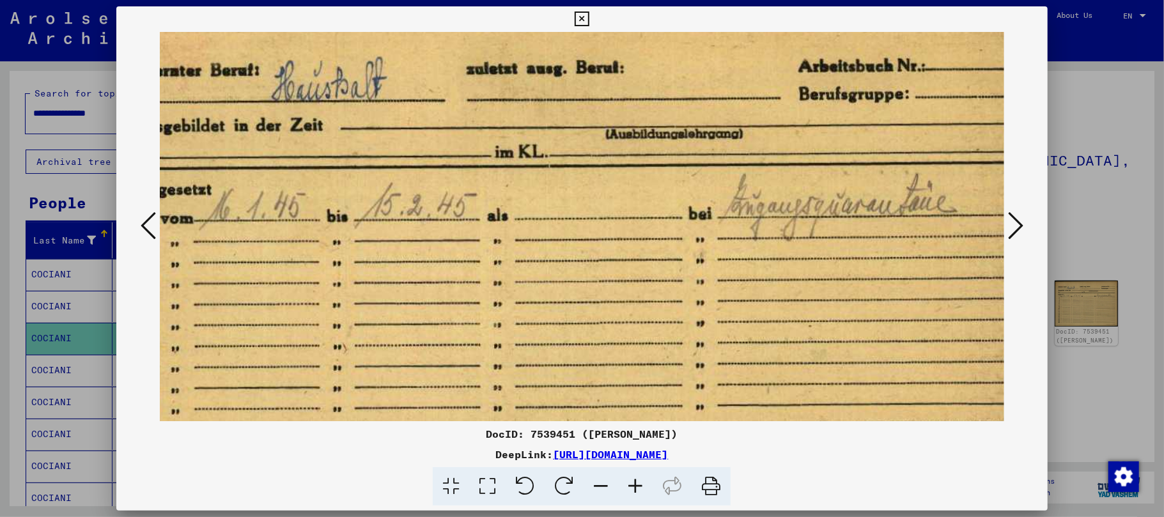
drag, startPoint x: 450, startPoint y: 362, endPoint x: 371, endPoint y: 305, distance: 97.2
click at [371, 305] on img at bounding box center [564, 327] width 978 height 709
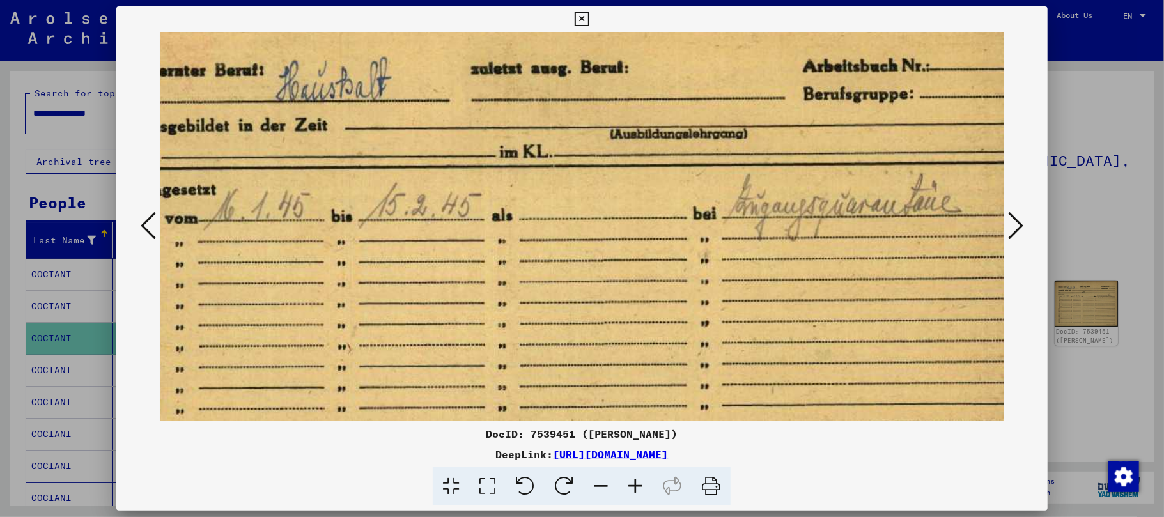
scroll to position [59, 80]
click at [461, 316] on img at bounding box center [569, 327] width 978 height 709
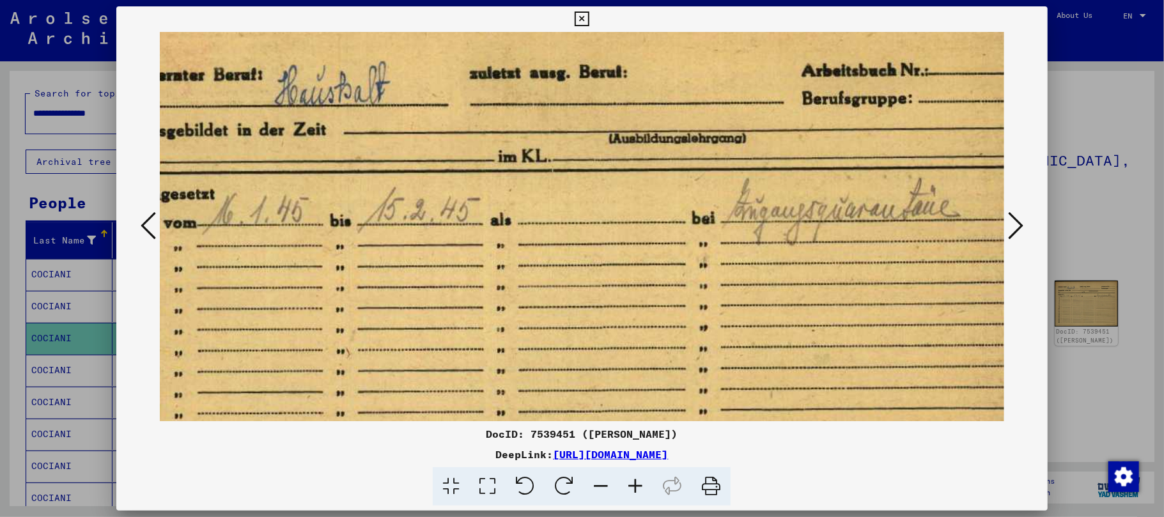
click at [433, 330] on img at bounding box center [567, 332] width 978 height 709
click at [1015, 220] on icon at bounding box center [1015, 225] width 15 height 31
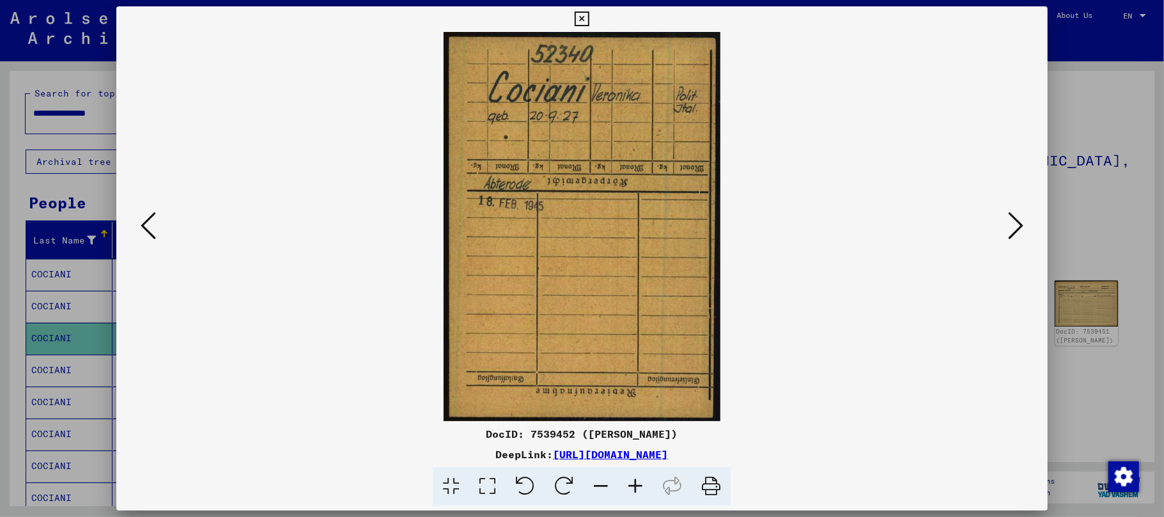
click at [1015, 230] on icon at bounding box center [1015, 225] width 15 height 31
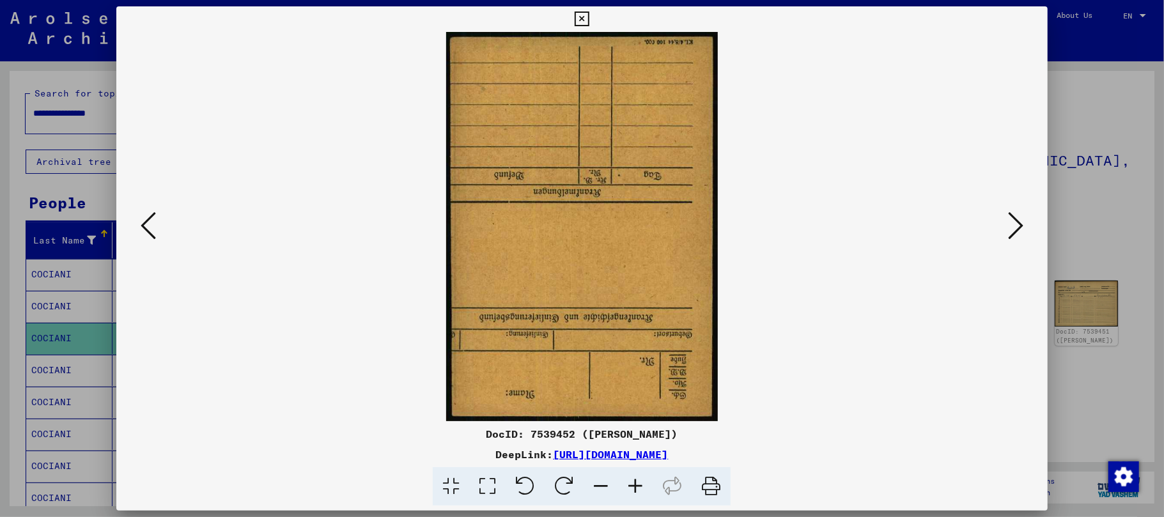
click at [1015, 230] on icon at bounding box center [1015, 225] width 15 height 31
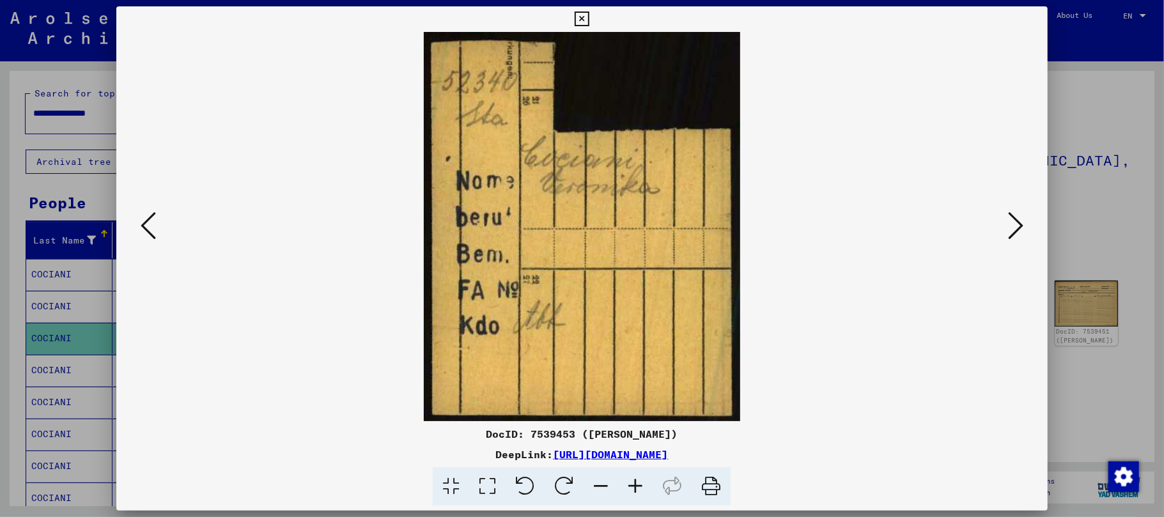
click at [1015, 230] on icon at bounding box center [1015, 225] width 15 height 31
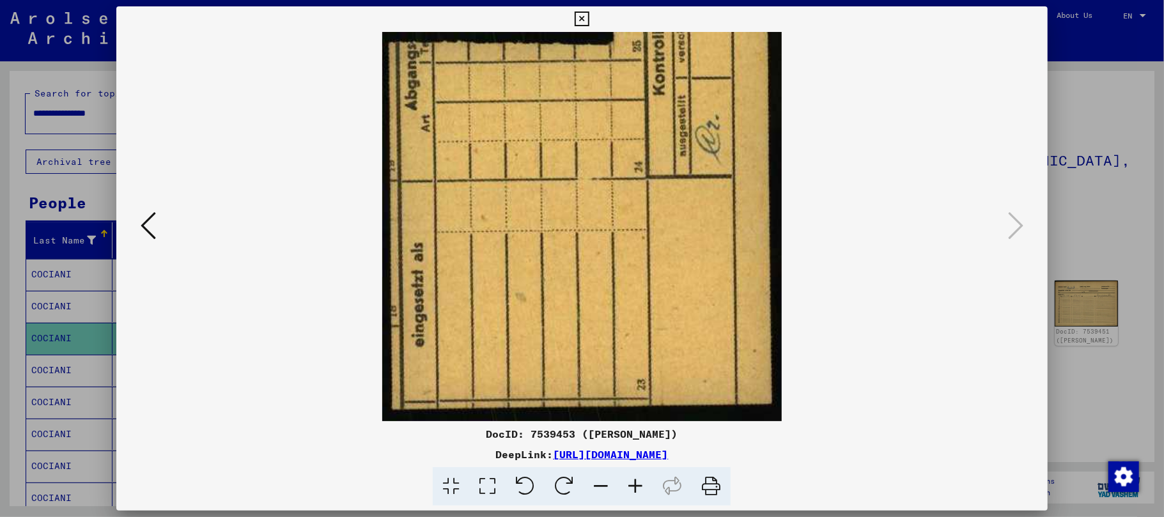
click at [576, 22] on icon at bounding box center [581, 19] width 15 height 15
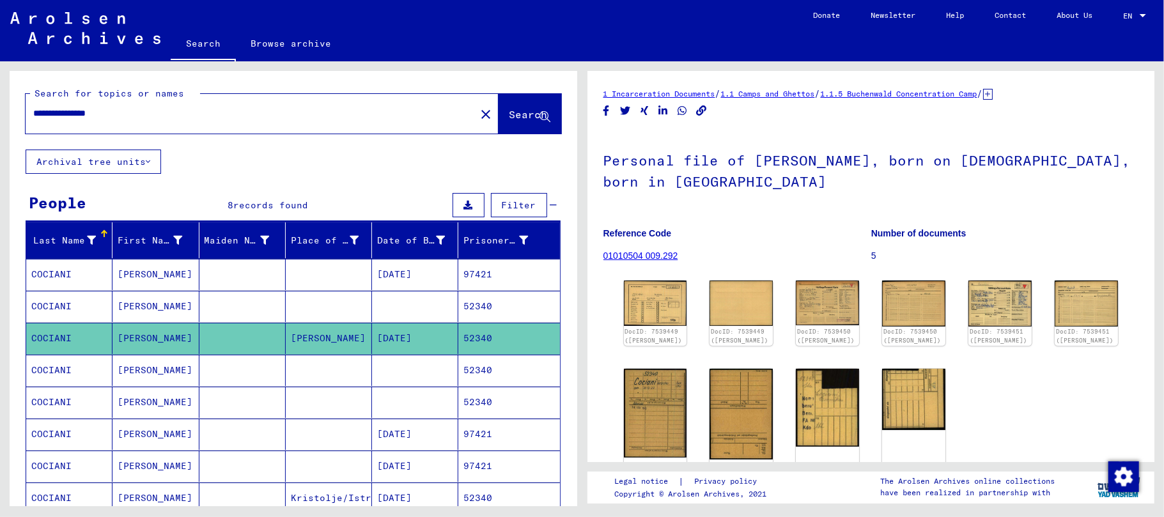
click at [126, 366] on mat-cell "[PERSON_NAME]" at bounding box center [155, 370] width 86 height 31
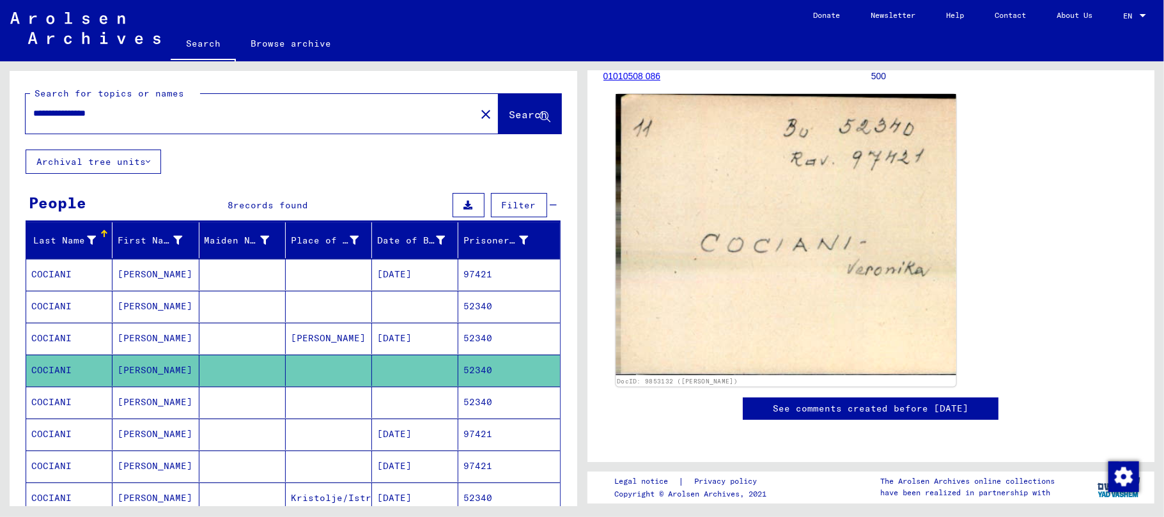
scroll to position [170, 0]
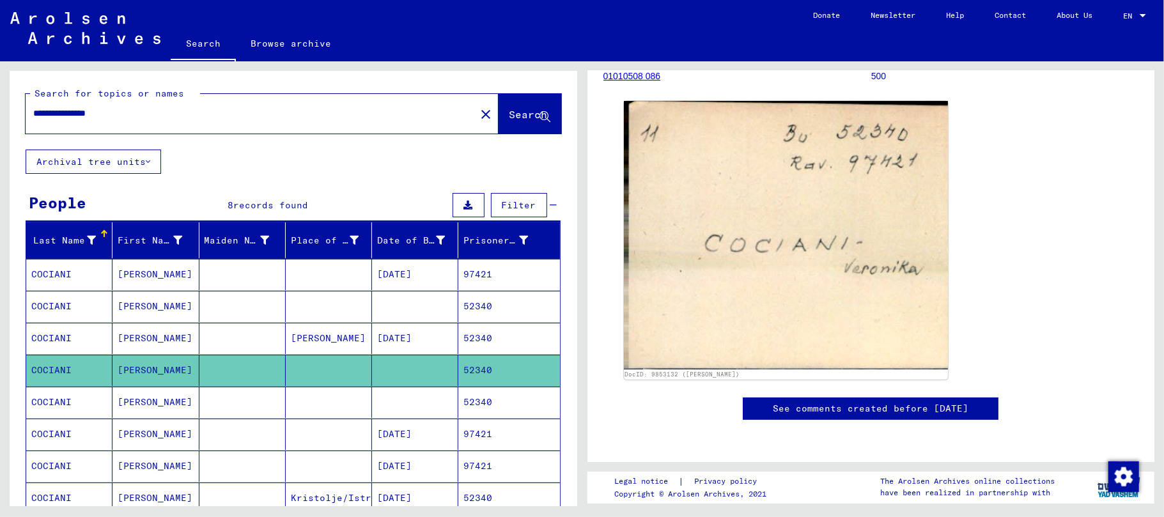
click at [142, 399] on mat-cell "[PERSON_NAME]" at bounding box center [155, 402] width 86 height 31
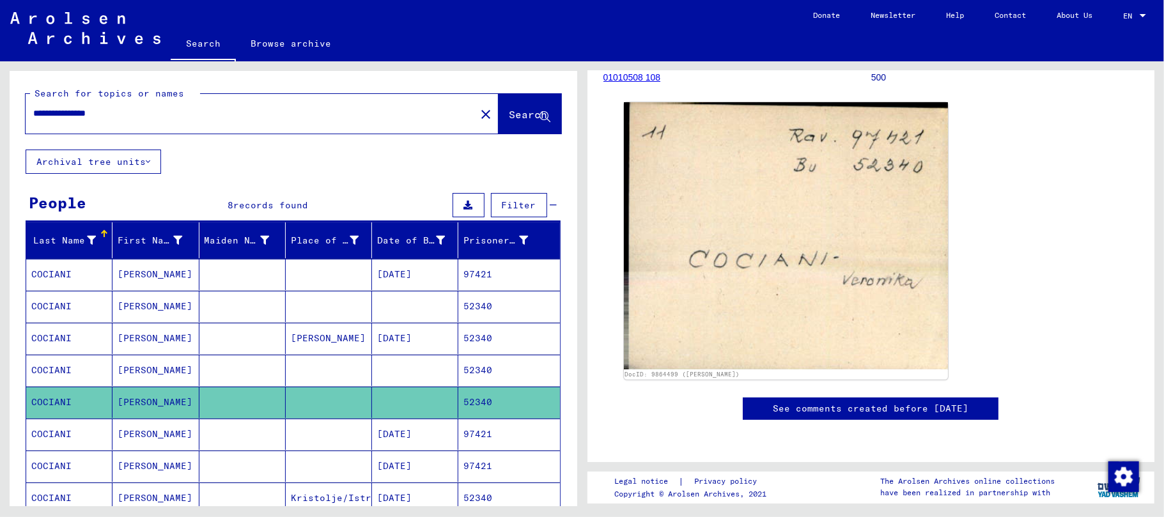
scroll to position [170, 0]
click at [151, 433] on mat-cell "[PERSON_NAME]" at bounding box center [155, 434] width 86 height 31
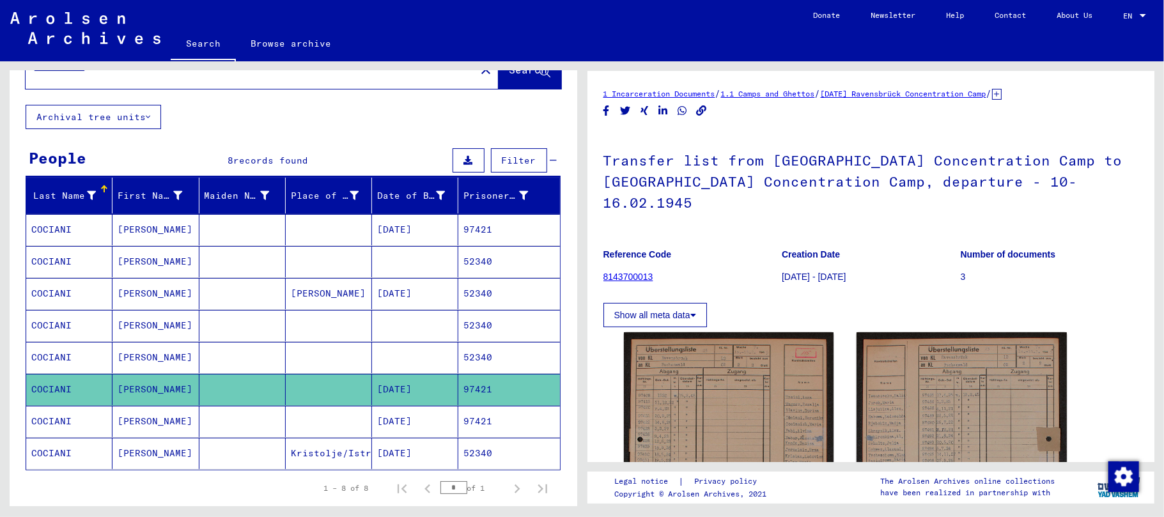
scroll to position [85, 0]
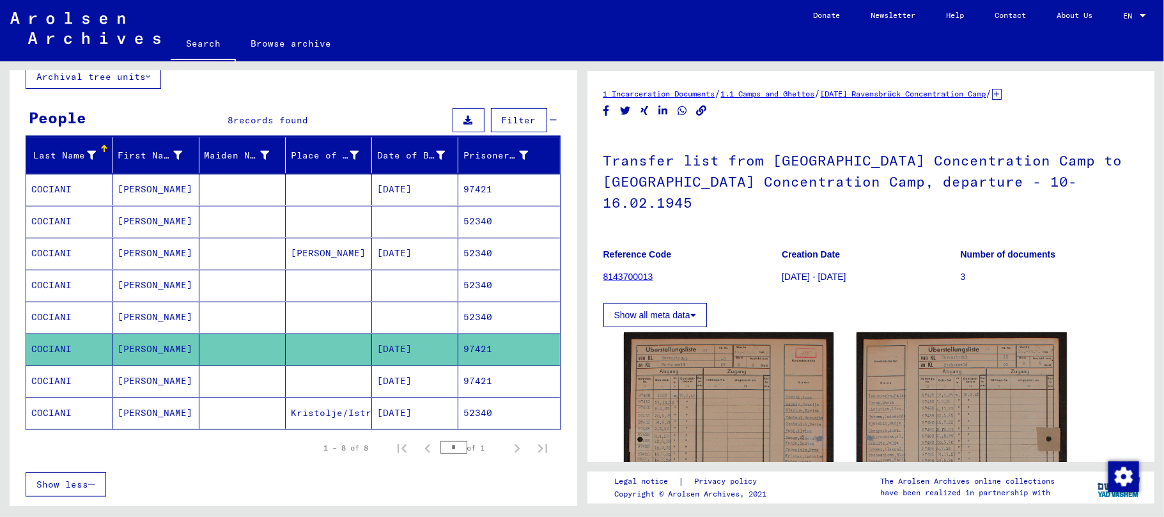
click at [151, 466] on div "1 – 8 of 8 * of 1" at bounding box center [293, 448] width 535 height 36
click at [136, 385] on mat-cell "[PERSON_NAME]" at bounding box center [155, 381] width 86 height 31
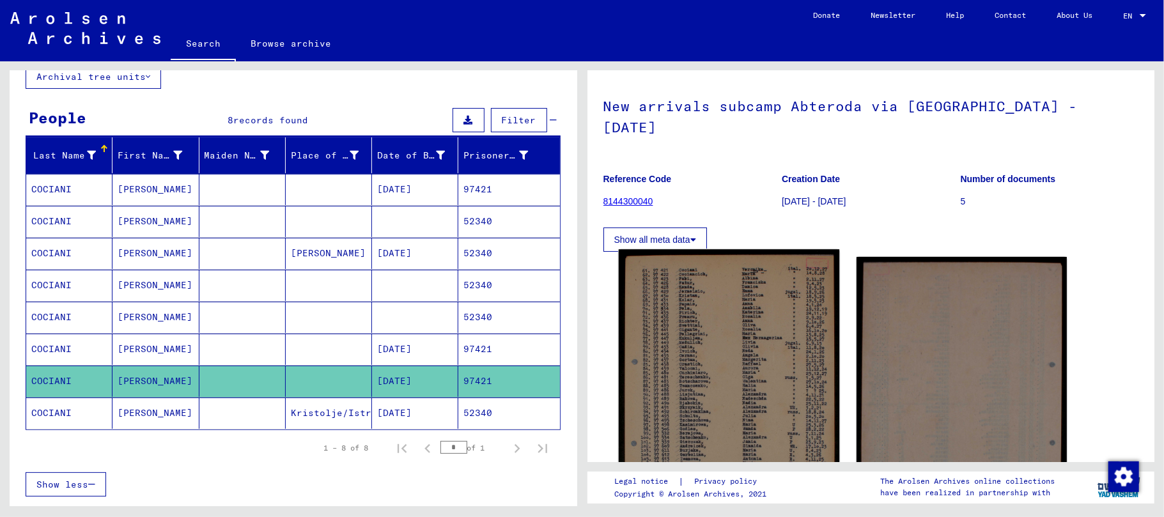
scroll to position [85, 0]
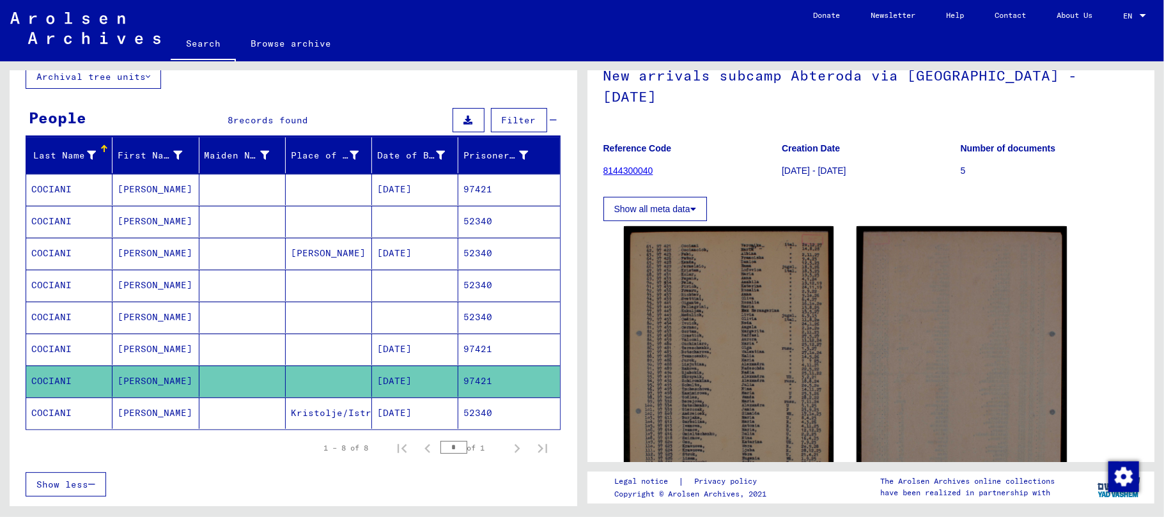
click at [151, 415] on mat-cell "[PERSON_NAME]" at bounding box center [155, 412] width 86 height 31
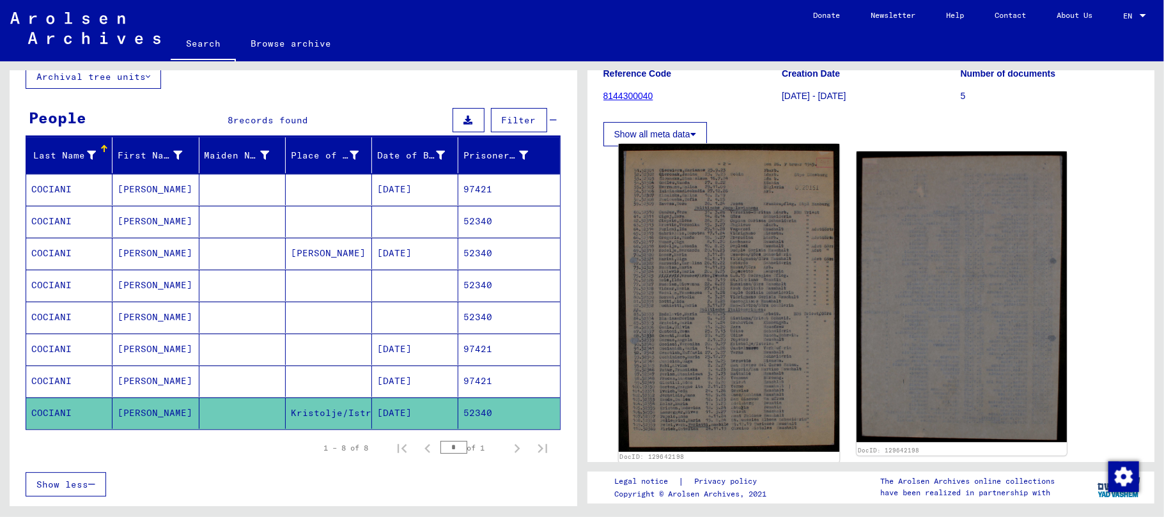
scroll to position [170, 0]
